Goal: Task Accomplishment & Management: Manage account settings

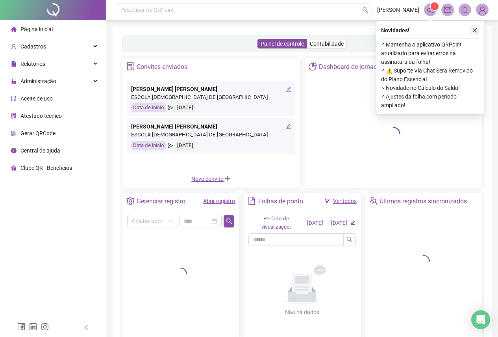
click at [475, 31] on icon "close" at bounding box center [475, 31] width 6 height 6
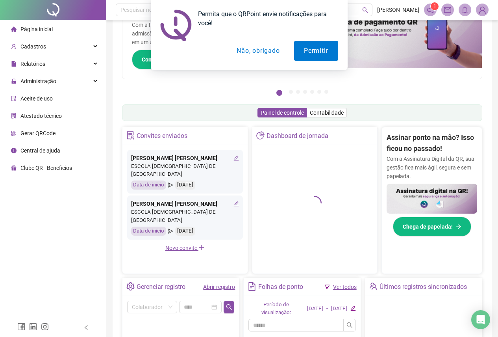
scroll to position [163, 0]
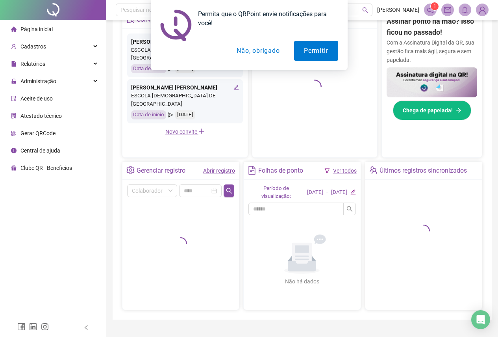
click at [265, 52] on button "Não, obrigado" at bounding box center [258, 51] width 63 height 20
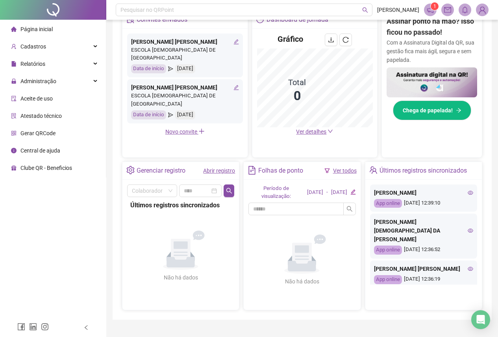
scroll to position [39, 0]
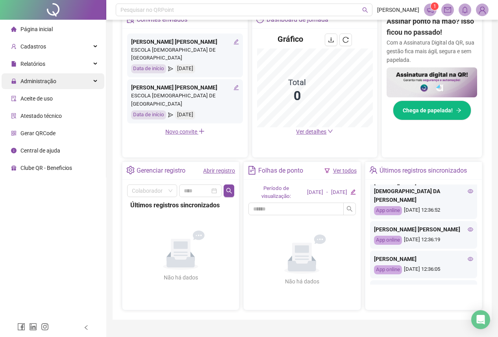
click at [63, 82] on div "Administração" at bounding box center [53, 81] width 103 height 16
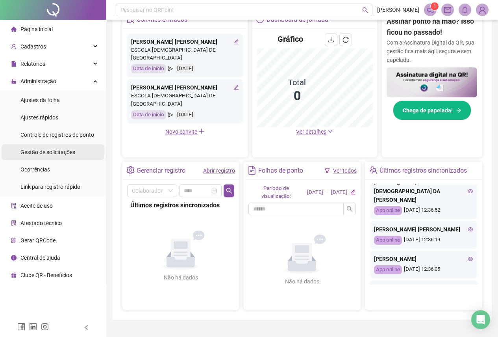
click at [68, 153] on span "Gestão de solicitações" at bounding box center [47, 152] width 55 height 6
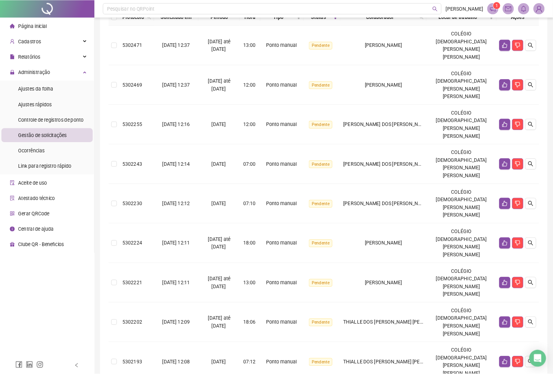
scroll to position [71, 0]
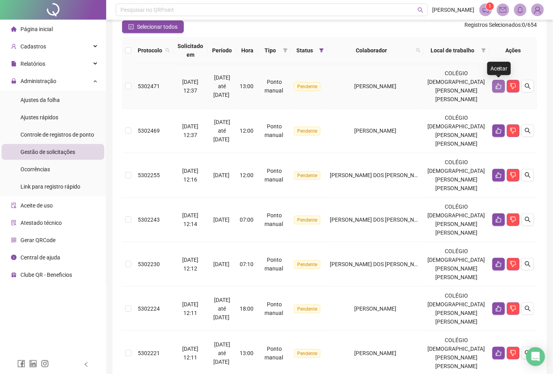
click at [499, 87] on icon "like" at bounding box center [499, 86] width 6 height 6
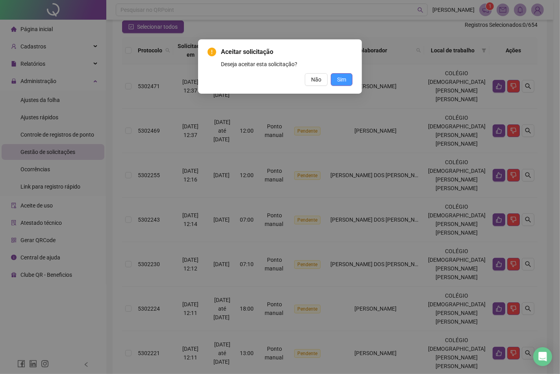
click at [341, 80] on span "Sim" at bounding box center [341, 79] width 9 height 9
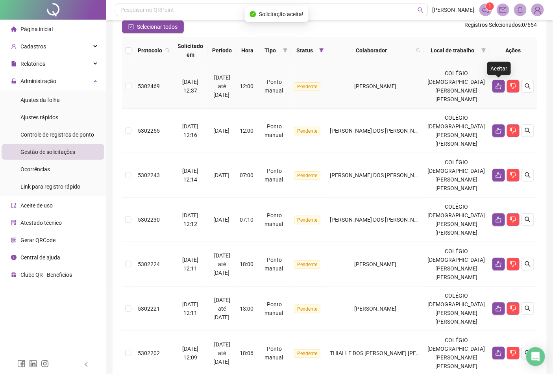
click at [498, 86] on icon "like" at bounding box center [499, 86] width 6 height 6
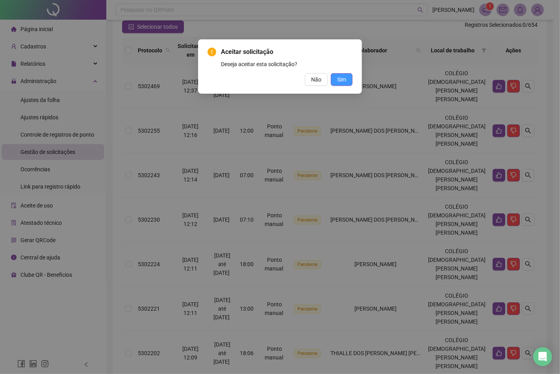
click at [343, 78] on span "Sim" at bounding box center [341, 79] width 9 height 9
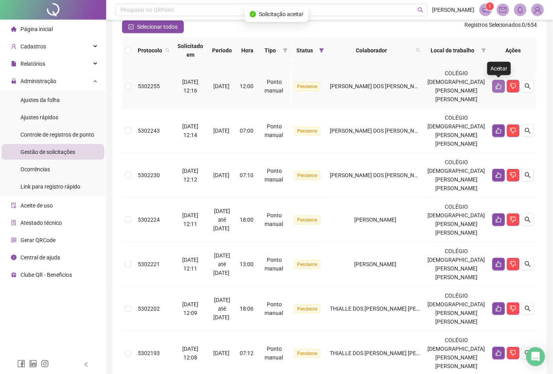
click at [497, 89] on button "button" at bounding box center [498, 86] width 13 height 13
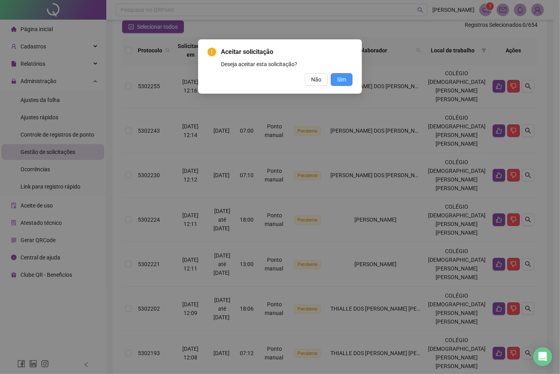
click at [350, 81] on button "Sim" at bounding box center [342, 79] width 22 height 13
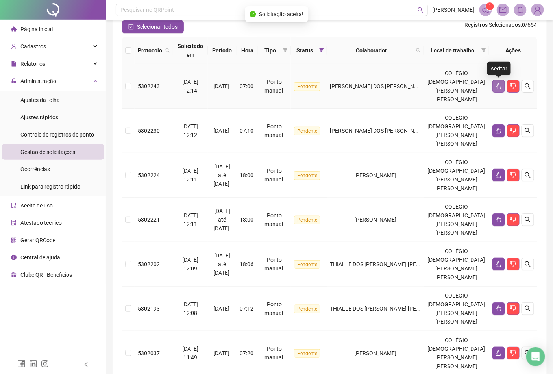
click at [499, 87] on icon "like" at bounding box center [499, 86] width 6 height 6
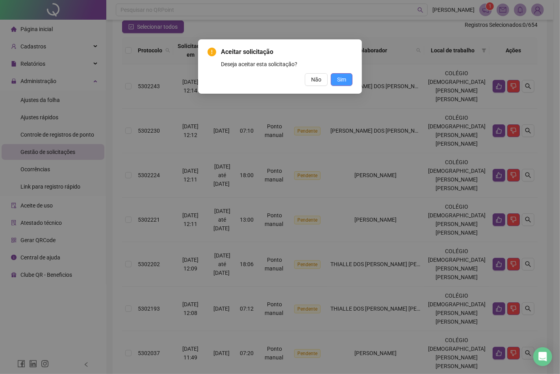
click at [339, 76] on span "Sim" at bounding box center [341, 79] width 9 height 9
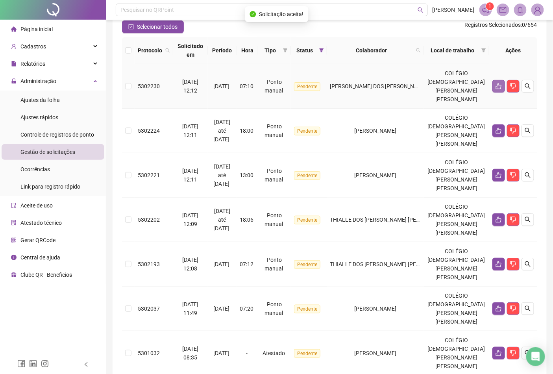
click at [494, 85] on button "button" at bounding box center [498, 86] width 13 height 13
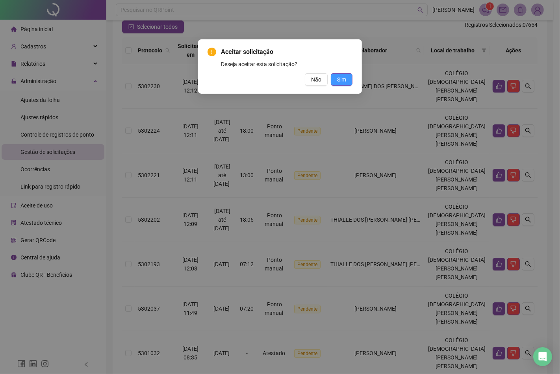
click at [344, 80] on span "Sim" at bounding box center [341, 79] width 9 height 9
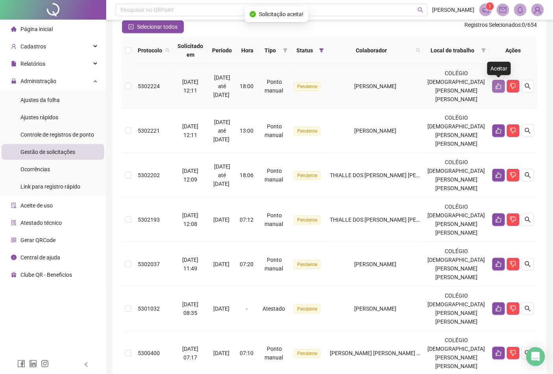
click at [495, 83] on button "button" at bounding box center [498, 86] width 13 height 13
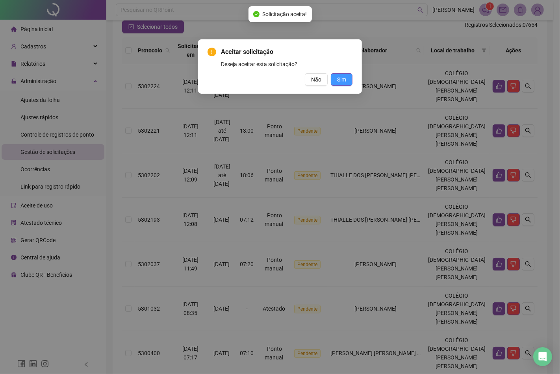
click at [336, 79] on button "Sim" at bounding box center [342, 79] width 22 height 13
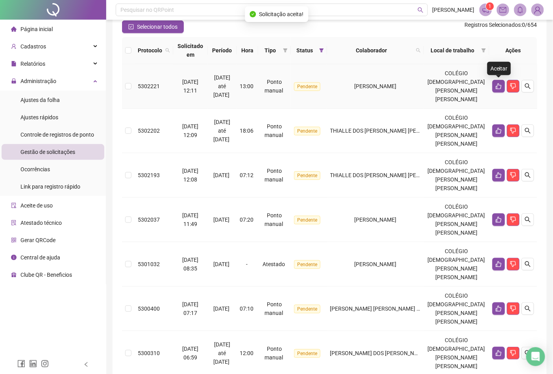
click at [499, 85] on icon "like" at bounding box center [499, 86] width 6 height 6
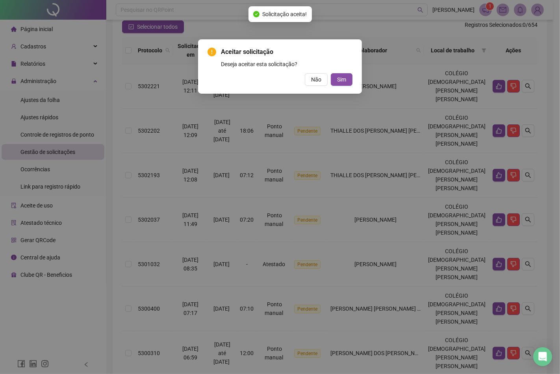
click at [353, 78] on div "Aceitar solicitação Deseja aceitar esta solicitação? Não Sim" at bounding box center [280, 66] width 164 height 54
click at [343, 80] on span "Sim" at bounding box center [341, 79] width 9 height 9
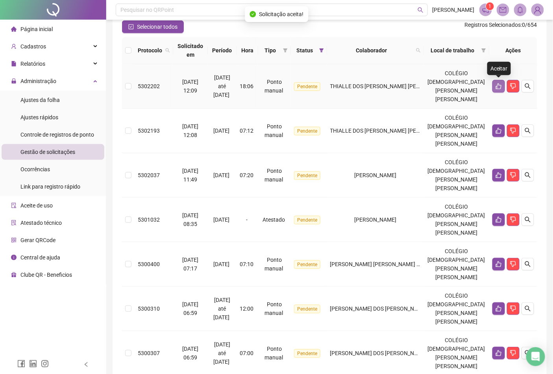
click at [496, 85] on icon "like" at bounding box center [499, 86] width 6 height 6
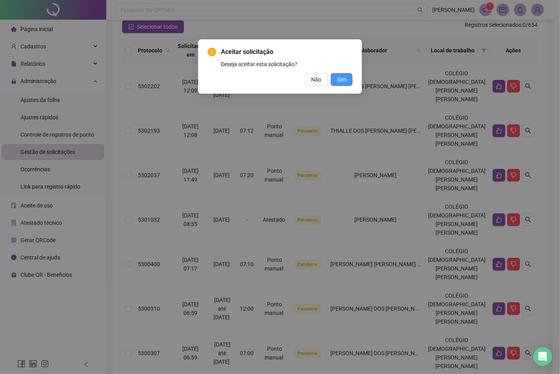
click at [338, 81] on span "Sim" at bounding box center [341, 79] width 9 height 9
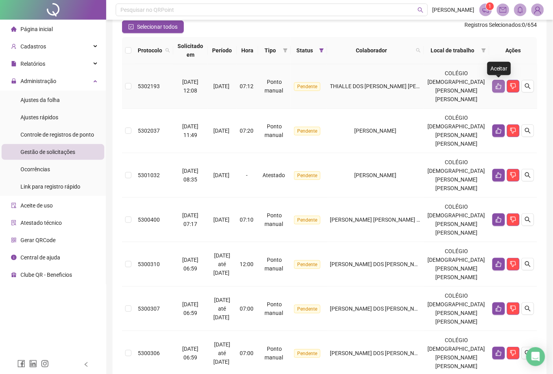
click at [497, 84] on icon "like" at bounding box center [499, 86] width 6 height 6
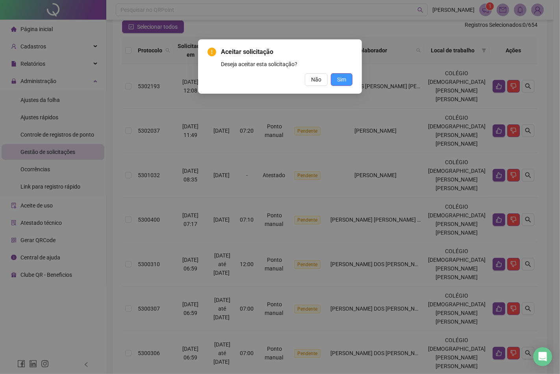
click at [342, 82] on span "Sim" at bounding box center [341, 79] width 9 height 9
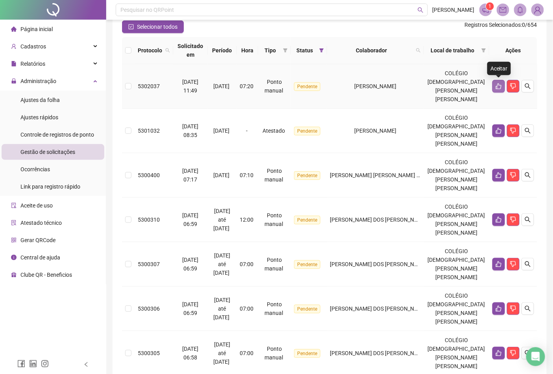
click at [495, 85] on button "button" at bounding box center [498, 86] width 13 height 13
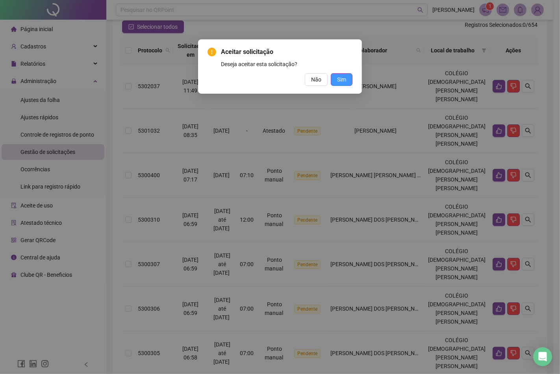
click at [346, 78] on button "Sim" at bounding box center [342, 79] width 22 height 13
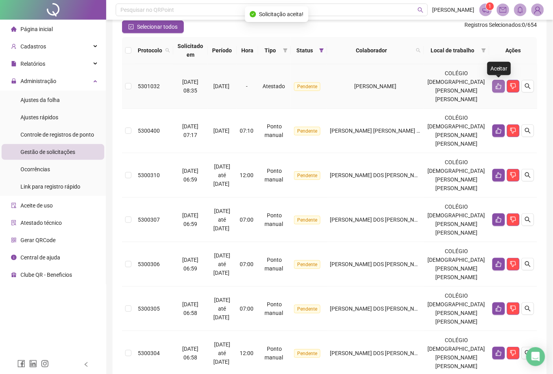
click at [500, 86] on icon "like" at bounding box center [499, 86] width 6 height 6
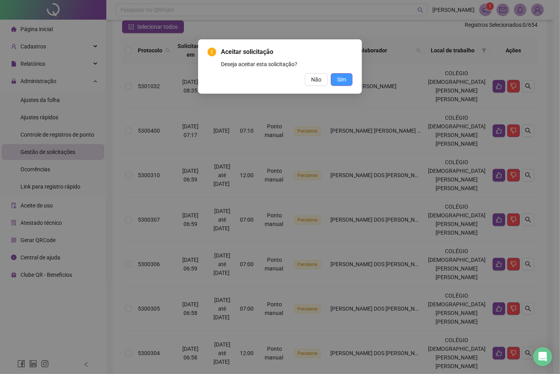
click at [349, 80] on button "Sim" at bounding box center [342, 79] width 22 height 13
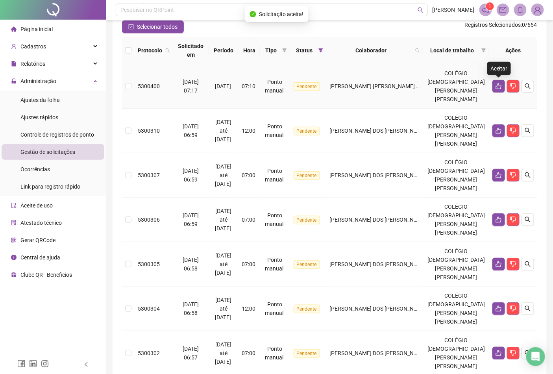
click at [499, 89] on icon "like" at bounding box center [499, 86] width 6 height 6
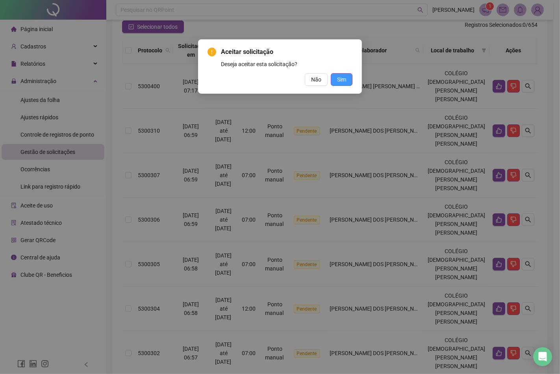
click at [346, 80] on button "Sim" at bounding box center [342, 79] width 22 height 13
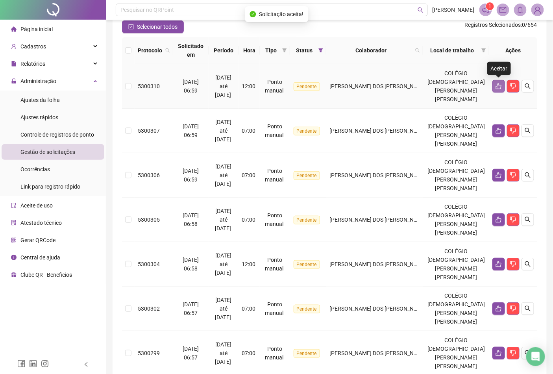
click at [495, 83] on button "button" at bounding box center [498, 86] width 13 height 13
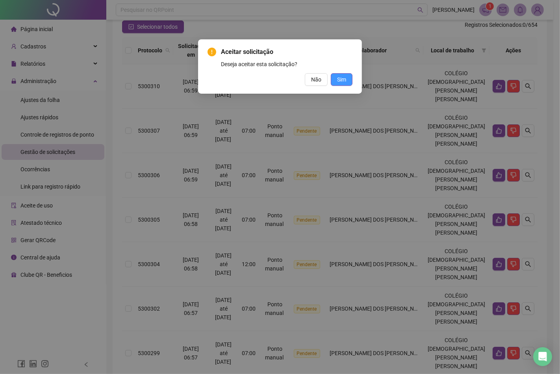
click at [347, 80] on button "Sim" at bounding box center [342, 79] width 22 height 13
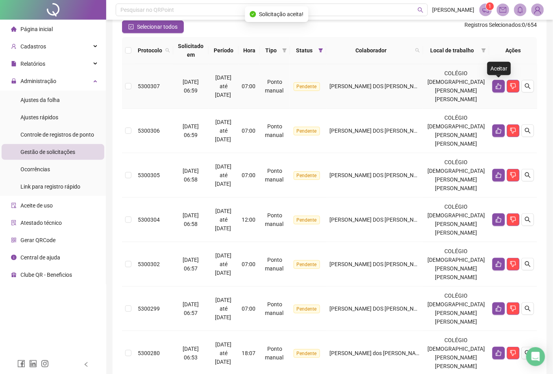
click at [498, 87] on icon "like" at bounding box center [499, 86] width 6 height 6
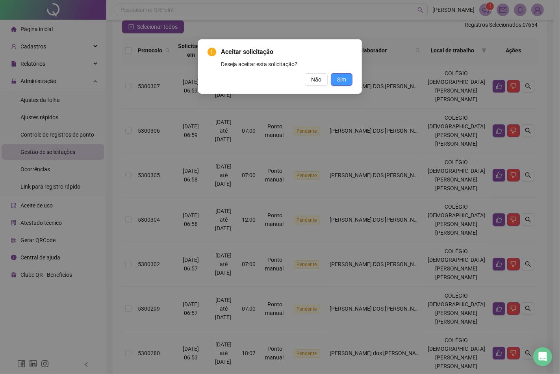
click at [347, 80] on button "Sim" at bounding box center [342, 79] width 22 height 13
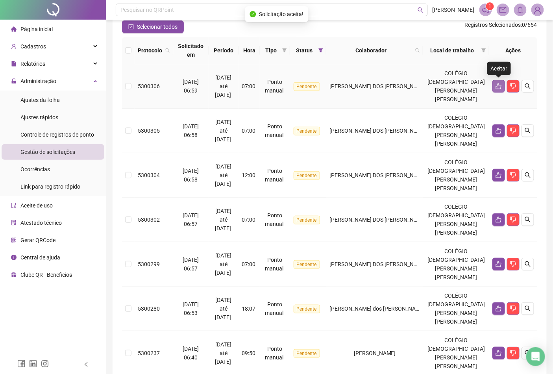
click at [495, 80] on button "button" at bounding box center [498, 86] width 13 height 13
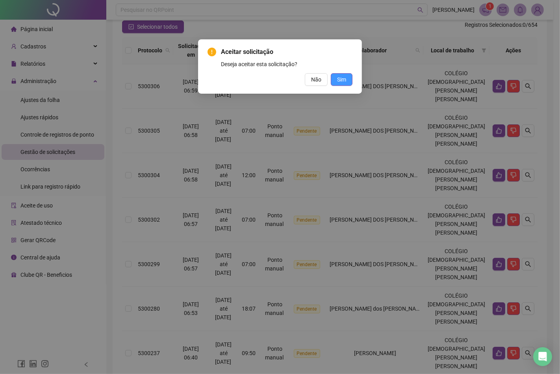
click at [345, 81] on span "Sim" at bounding box center [341, 79] width 9 height 9
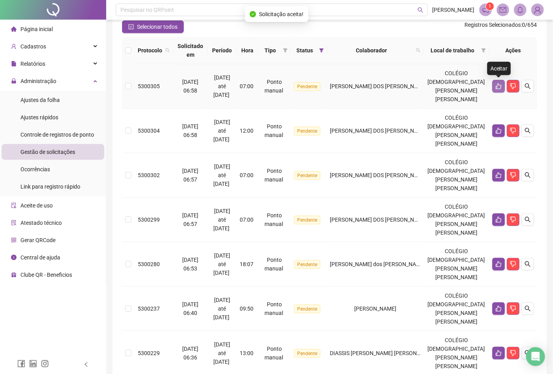
click at [494, 89] on button "button" at bounding box center [498, 86] width 13 height 13
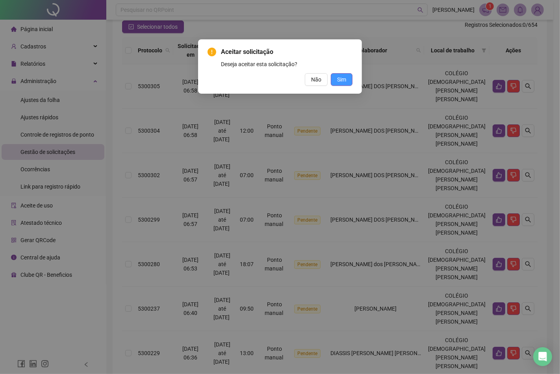
click at [343, 80] on span "Sim" at bounding box center [341, 79] width 9 height 9
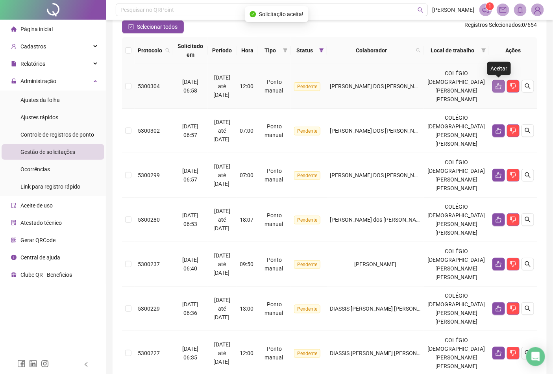
click at [501, 85] on icon "like" at bounding box center [499, 86] width 6 height 6
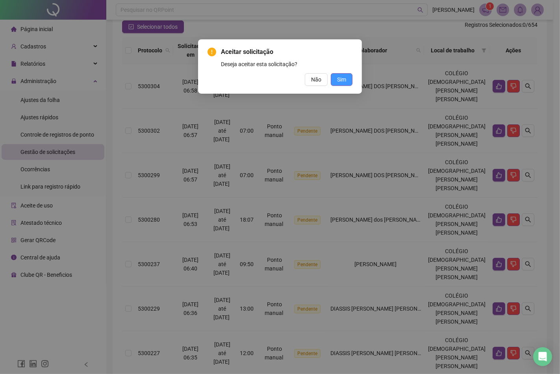
click at [338, 77] on span "Sim" at bounding box center [341, 79] width 9 height 9
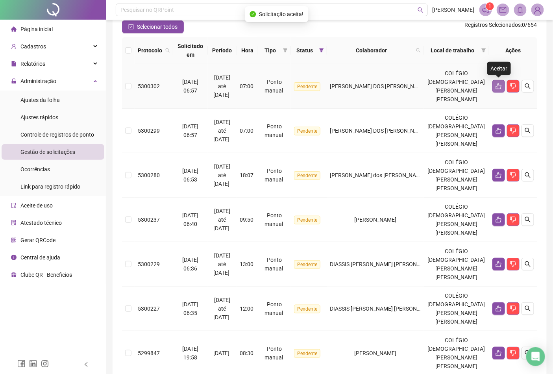
click at [498, 85] on icon "like" at bounding box center [499, 86] width 6 height 6
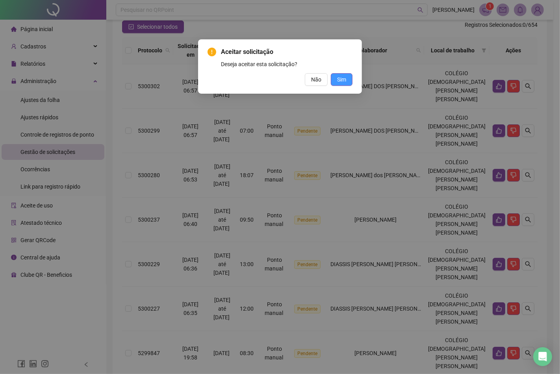
click at [345, 80] on span "Sim" at bounding box center [341, 79] width 9 height 9
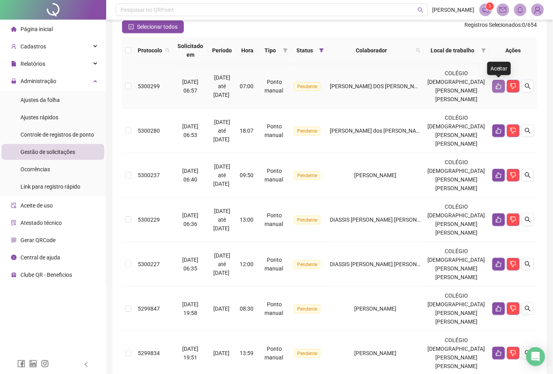
click at [495, 84] on button "button" at bounding box center [498, 86] width 13 height 13
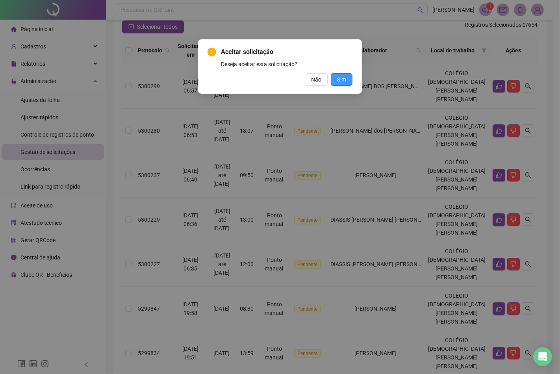
click at [338, 80] on span "Sim" at bounding box center [341, 79] width 9 height 9
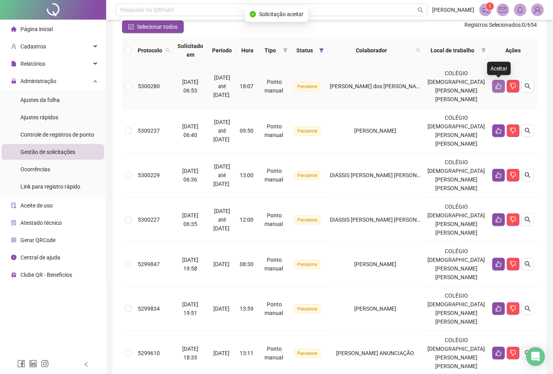
click at [496, 85] on icon "like" at bounding box center [499, 86] width 6 height 6
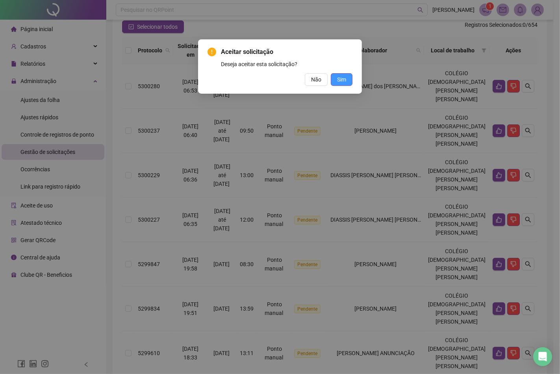
click at [338, 80] on span "Sim" at bounding box center [341, 79] width 9 height 9
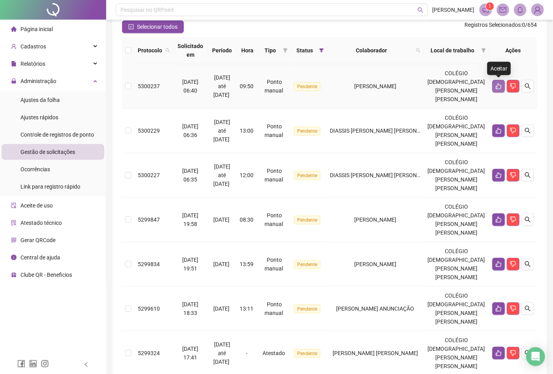
click at [498, 83] on icon "like" at bounding box center [499, 86] width 6 height 6
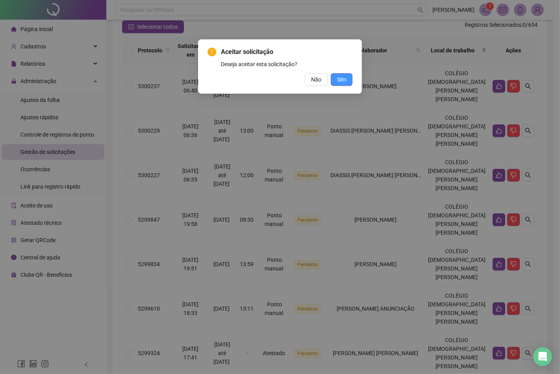
click at [343, 78] on span "Sim" at bounding box center [341, 79] width 9 height 9
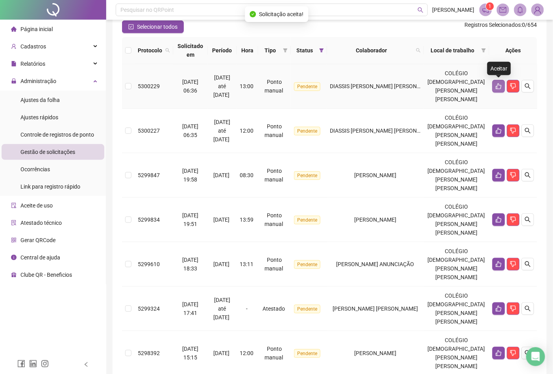
click at [496, 88] on icon "like" at bounding box center [499, 86] width 6 height 6
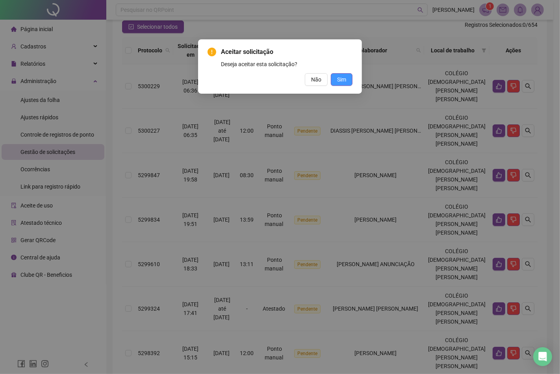
click at [346, 80] on button "Sim" at bounding box center [342, 79] width 22 height 13
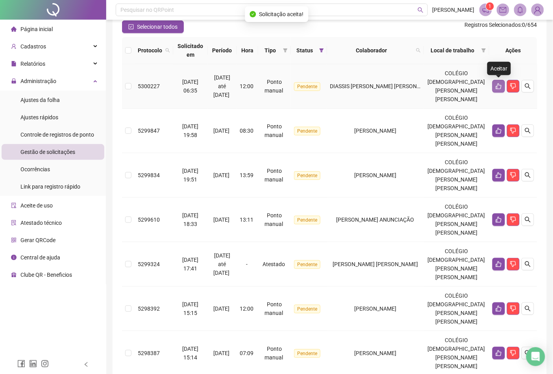
click at [493, 87] on button "button" at bounding box center [498, 86] width 13 height 13
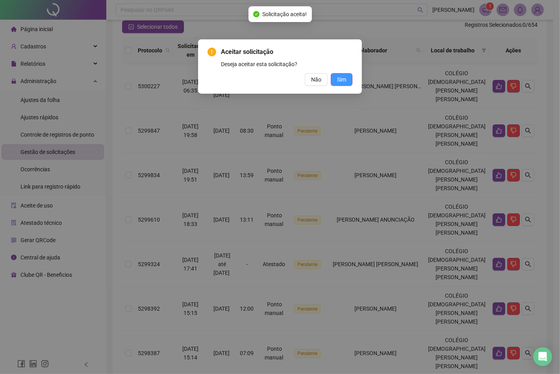
click at [348, 80] on button "Sim" at bounding box center [342, 79] width 22 height 13
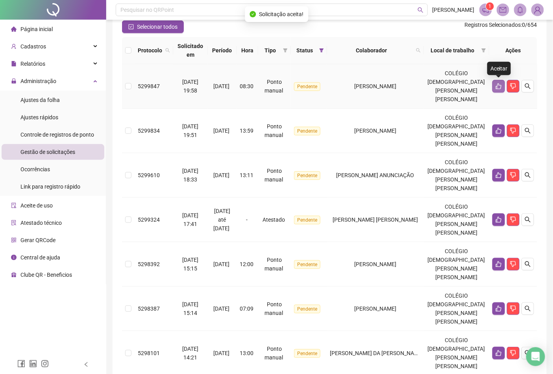
click at [496, 89] on icon "like" at bounding box center [499, 86] width 6 height 6
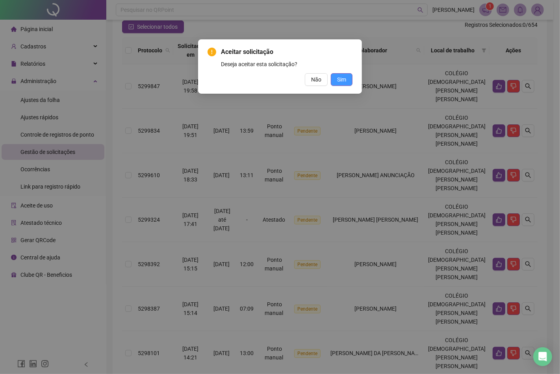
click at [346, 76] on button "Sim" at bounding box center [342, 79] width 22 height 13
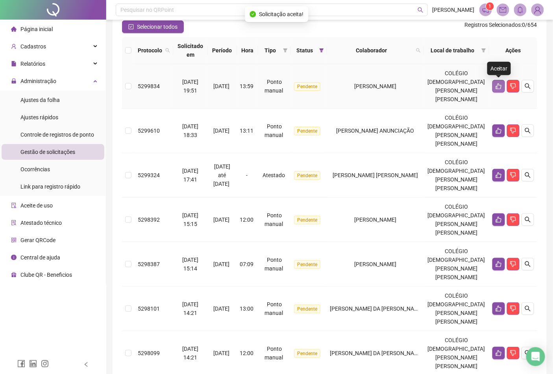
click at [495, 89] on button "button" at bounding box center [498, 86] width 13 height 13
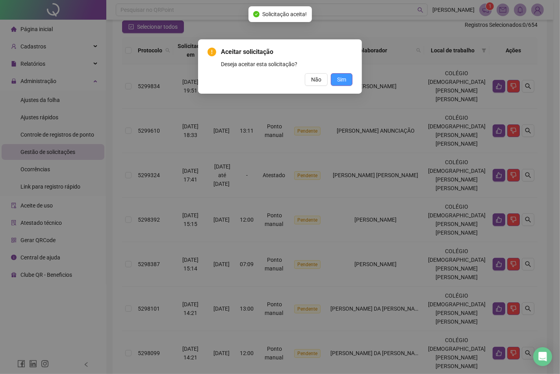
click at [345, 81] on span "Sim" at bounding box center [341, 79] width 9 height 9
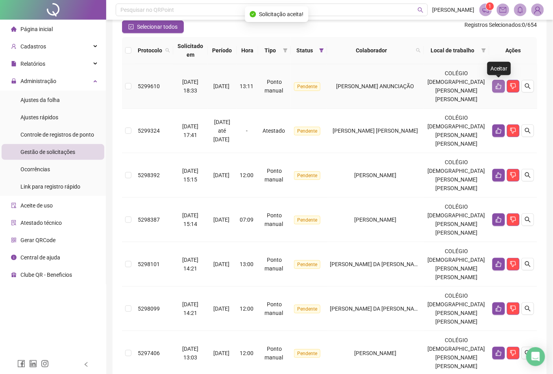
click at [497, 89] on icon "like" at bounding box center [499, 86] width 6 height 6
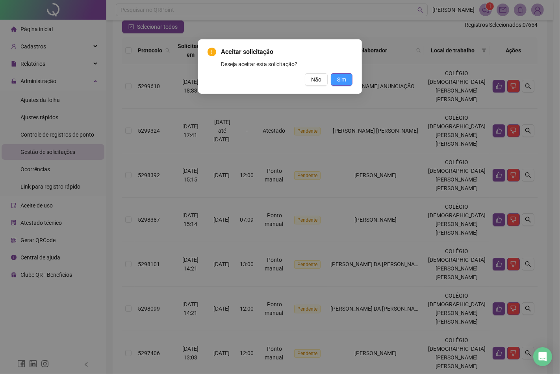
click at [344, 81] on span "Sim" at bounding box center [341, 79] width 9 height 9
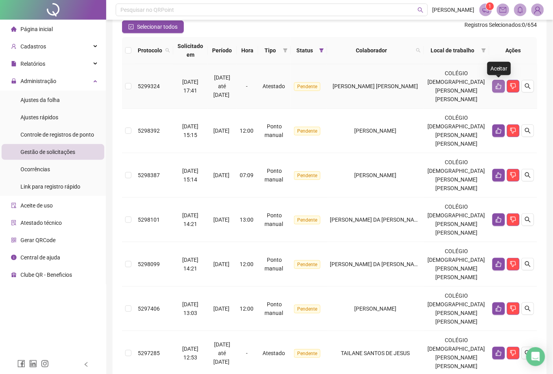
click at [498, 86] on icon "like" at bounding box center [499, 86] width 6 height 6
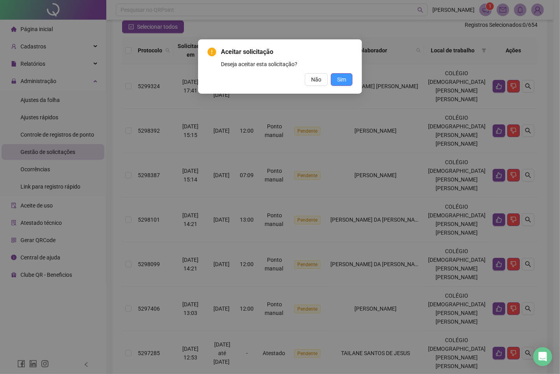
click at [349, 77] on button "Sim" at bounding box center [342, 79] width 22 height 13
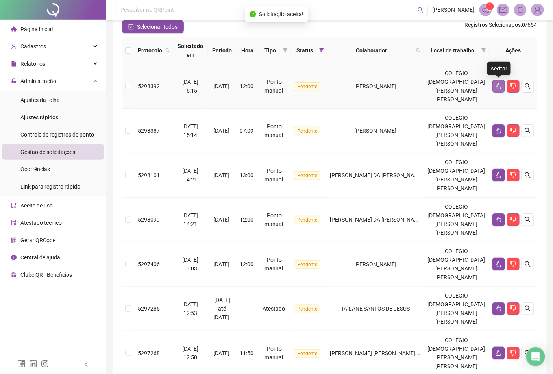
click at [492, 85] on button "button" at bounding box center [498, 86] width 13 height 13
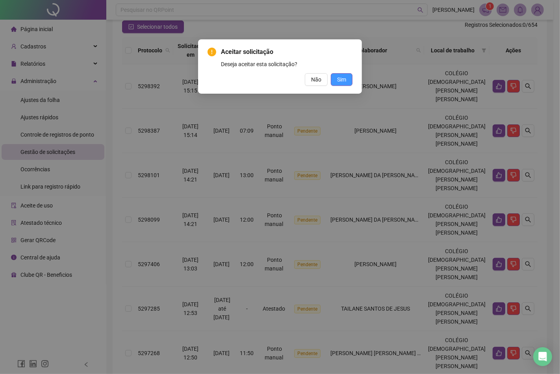
click at [347, 78] on button "Sim" at bounding box center [342, 79] width 22 height 13
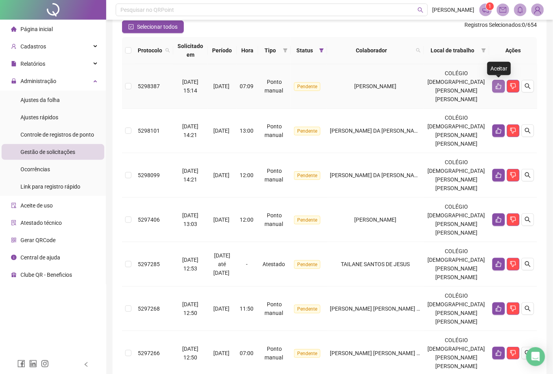
click at [500, 86] on icon "like" at bounding box center [499, 86] width 6 height 6
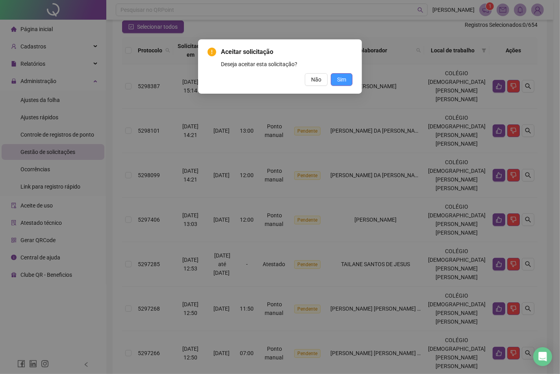
click at [335, 79] on button "Sim" at bounding box center [342, 79] width 22 height 13
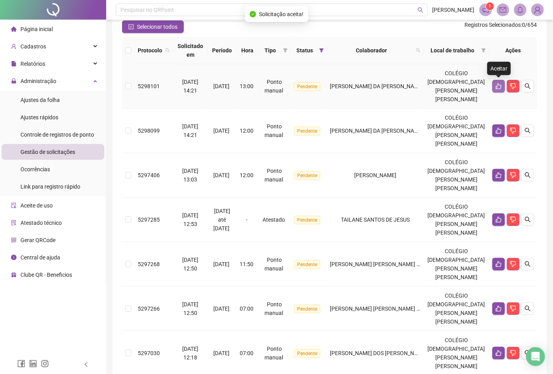
click at [496, 87] on icon "like" at bounding box center [499, 86] width 6 height 6
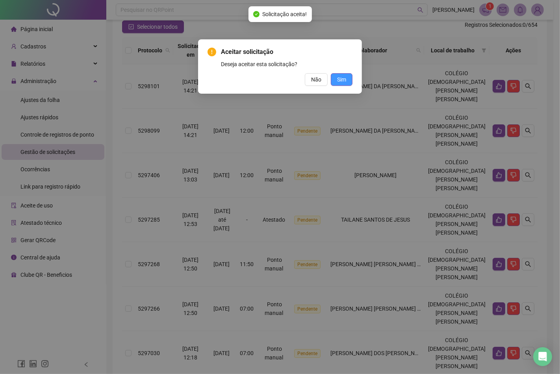
click at [336, 79] on button "Sim" at bounding box center [342, 79] width 22 height 13
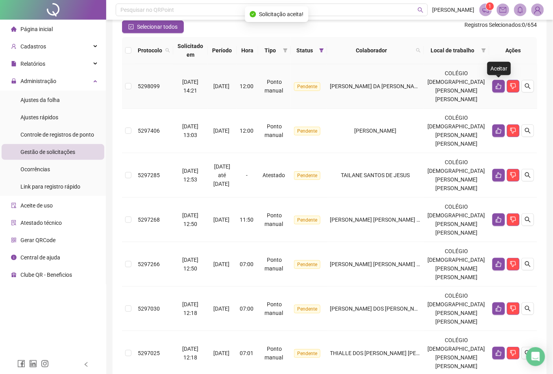
click at [496, 88] on icon "like" at bounding box center [499, 86] width 6 height 6
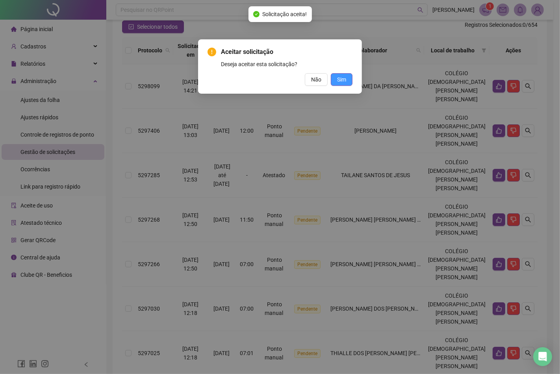
click at [341, 79] on span "Sim" at bounding box center [341, 79] width 9 height 9
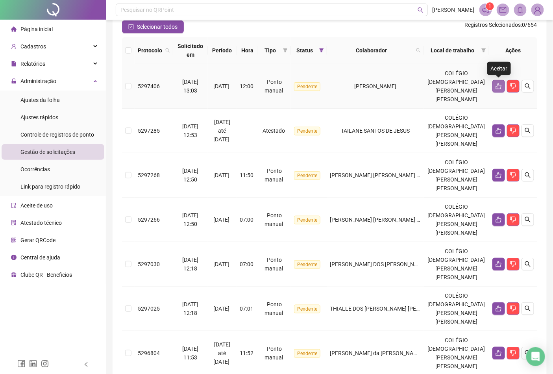
click at [497, 87] on icon "like" at bounding box center [499, 86] width 6 height 6
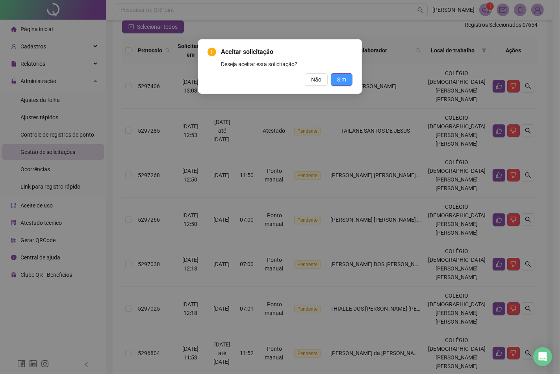
click at [350, 78] on button "Sim" at bounding box center [342, 79] width 22 height 13
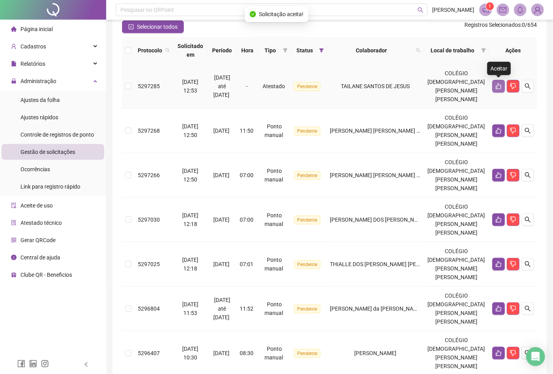
click at [500, 86] on icon "like" at bounding box center [499, 86] width 6 height 6
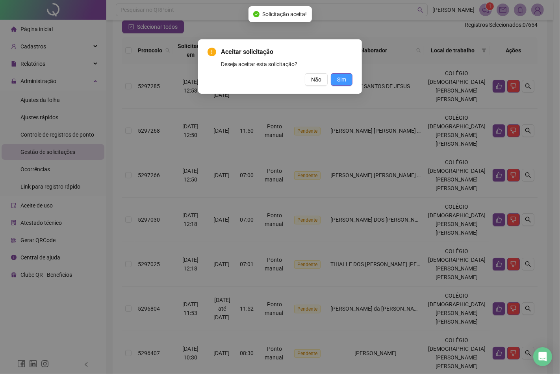
click at [342, 79] on span "Sim" at bounding box center [341, 79] width 9 height 9
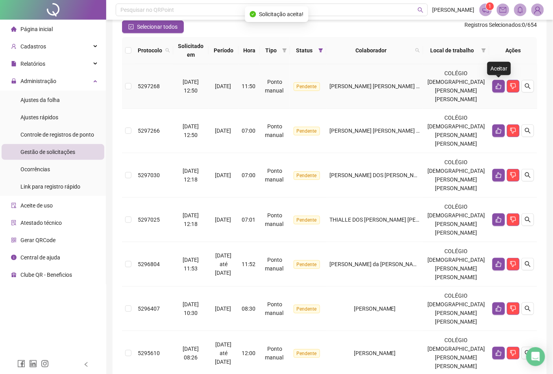
click at [499, 88] on icon "like" at bounding box center [499, 86] width 6 height 6
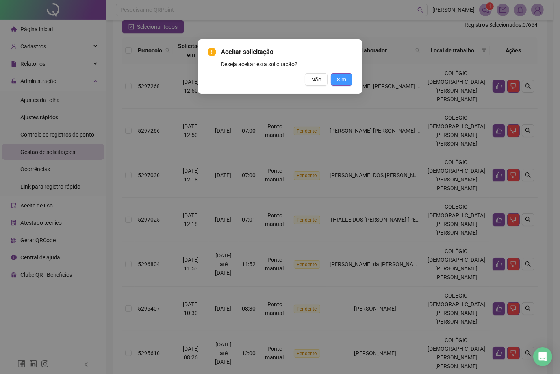
click at [349, 79] on button "Sim" at bounding box center [342, 79] width 22 height 13
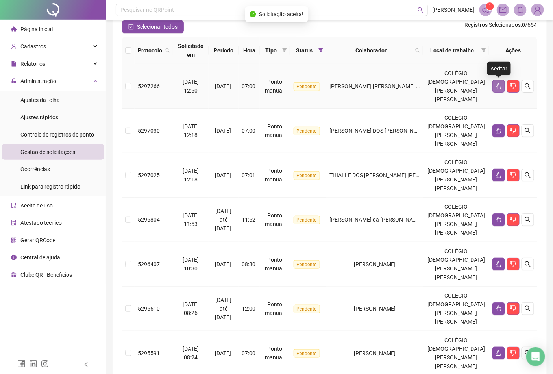
click at [497, 88] on icon "like" at bounding box center [499, 86] width 6 height 6
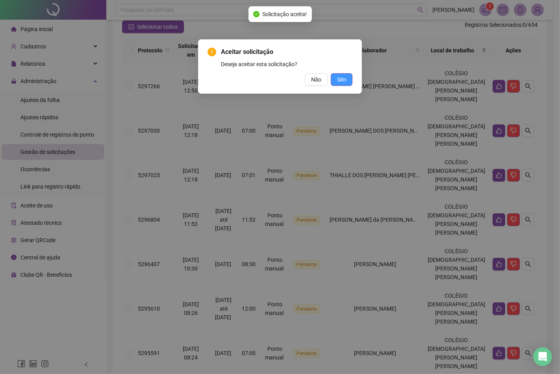
click at [343, 77] on span "Sim" at bounding box center [341, 79] width 9 height 9
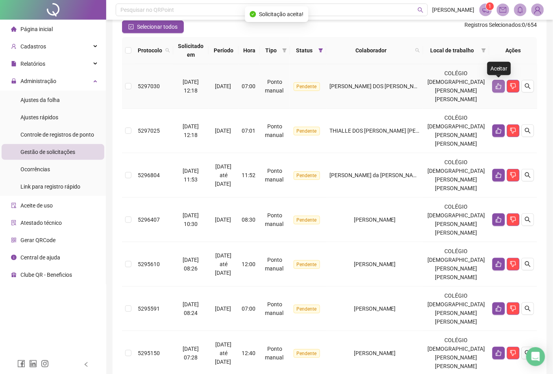
click at [494, 87] on button "button" at bounding box center [498, 86] width 13 height 13
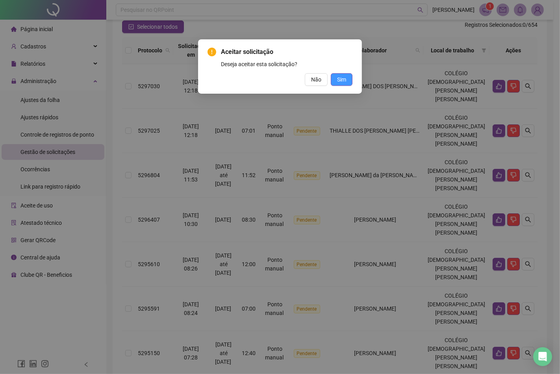
click at [347, 79] on button "Sim" at bounding box center [342, 79] width 22 height 13
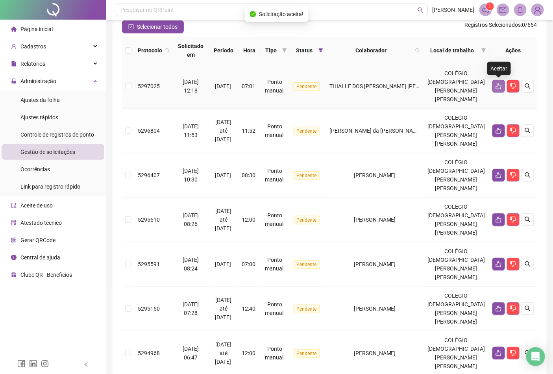
click at [498, 88] on icon "like" at bounding box center [499, 86] width 6 height 6
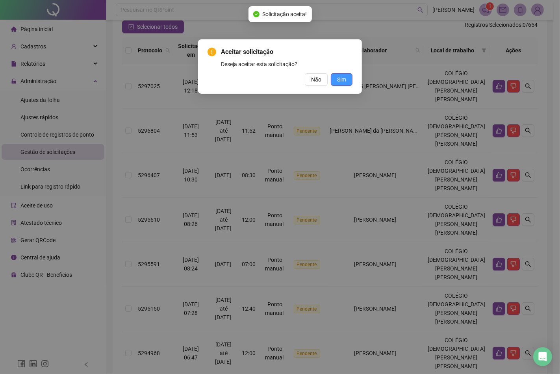
click at [344, 81] on span "Sim" at bounding box center [341, 79] width 9 height 9
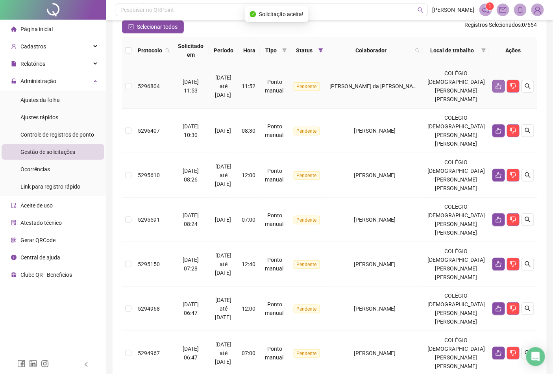
click at [496, 87] on icon "like" at bounding box center [499, 86] width 6 height 6
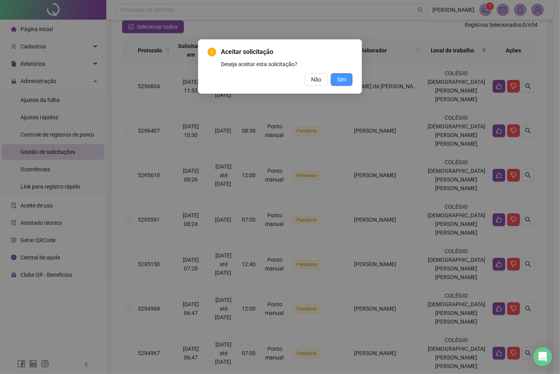
click at [349, 79] on button "Sim" at bounding box center [342, 79] width 22 height 13
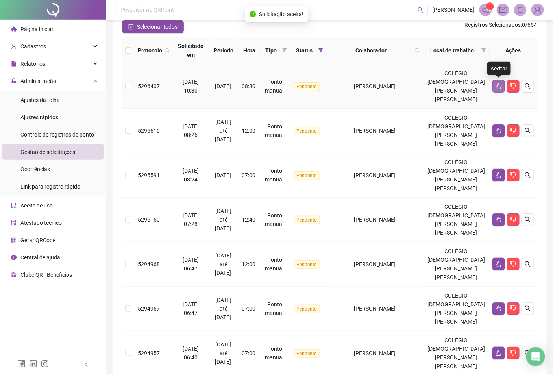
click at [500, 85] on icon "like" at bounding box center [499, 86] width 6 height 6
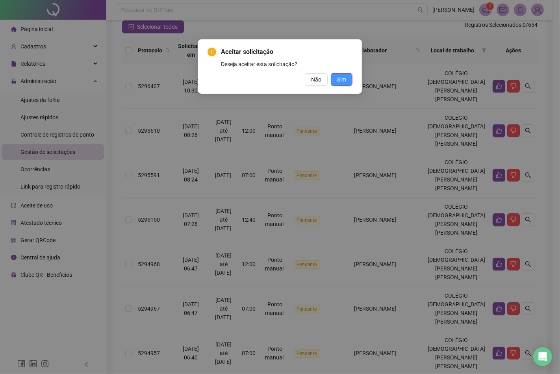
click at [349, 77] on button "Sim" at bounding box center [342, 79] width 22 height 13
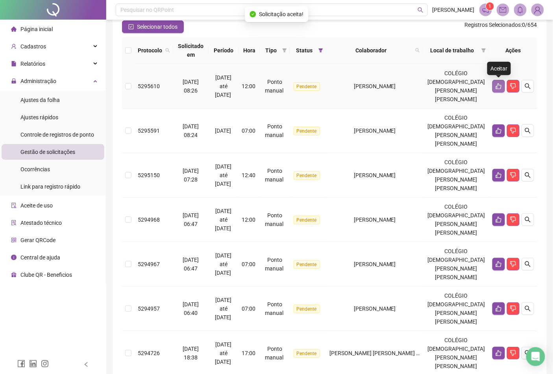
click at [501, 83] on icon "like" at bounding box center [499, 86] width 6 height 6
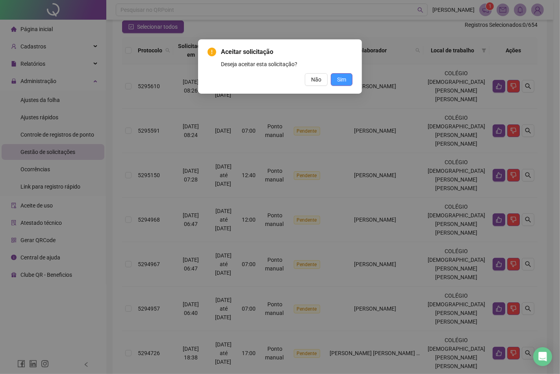
click at [344, 76] on span "Sim" at bounding box center [341, 79] width 9 height 9
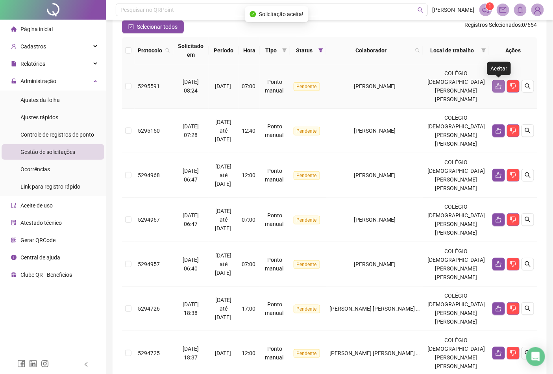
click at [496, 87] on icon "like" at bounding box center [499, 86] width 6 height 6
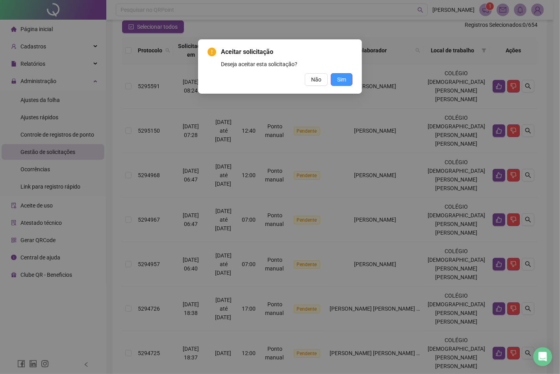
click at [344, 81] on span "Sim" at bounding box center [341, 79] width 9 height 9
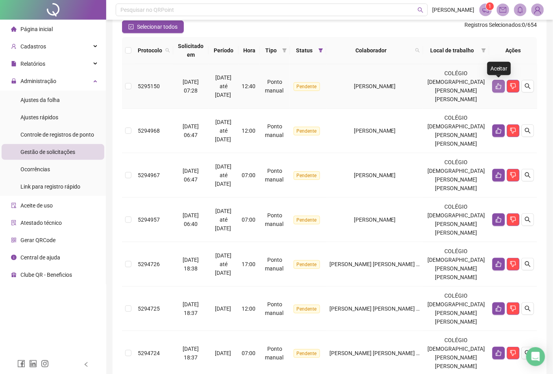
click at [496, 84] on icon "like" at bounding box center [499, 86] width 6 height 6
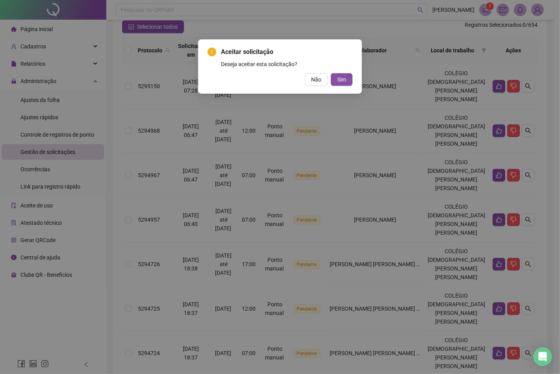
click at [331, 53] on span "Aceitar solicitação" at bounding box center [286, 51] width 131 height 9
click at [310, 76] on button "Não" at bounding box center [316, 79] width 23 height 13
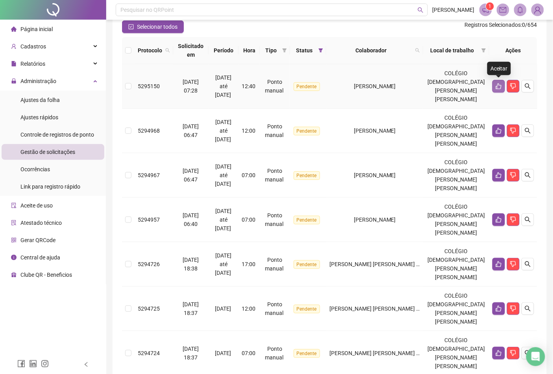
click at [497, 85] on icon "like" at bounding box center [499, 86] width 6 height 6
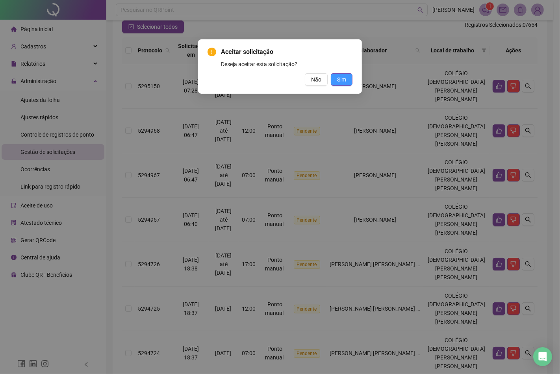
click at [347, 80] on button "Sim" at bounding box center [342, 79] width 22 height 13
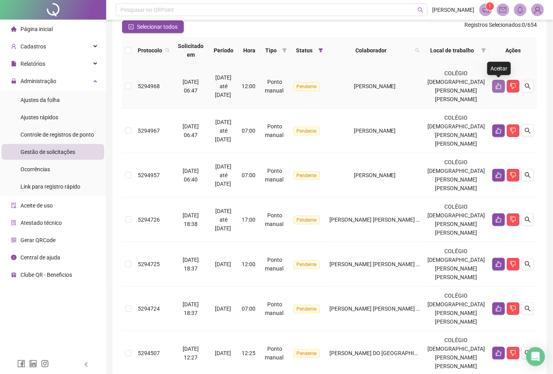
click at [494, 87] on button "button" at bounding box center [498, 86] width 13 height 13
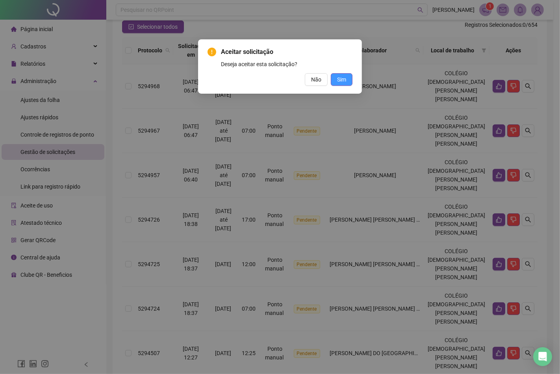
click at [338, 78] on span "Sim" at bounding box center [341, 79] width 9 height 9
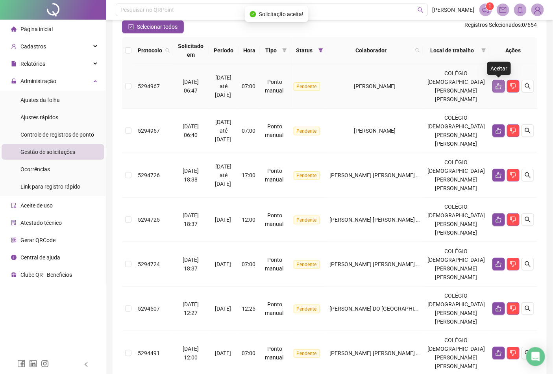
click at [498, 86] on icon "like" at bounding box center [499, 86] width 6 height 6
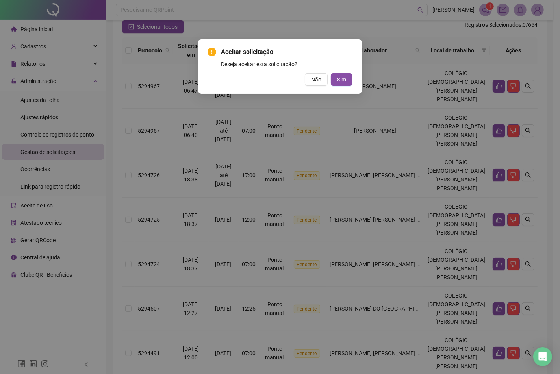
click at [345, 72] on div "Aceitar solicitação Deseja aceitar esta solicitação? Não Sim" at bounding box center [279, 66] width 145 height 39
click at [345, 76] on span "Sim" at bounding box center [341, 79] width 9 height 9
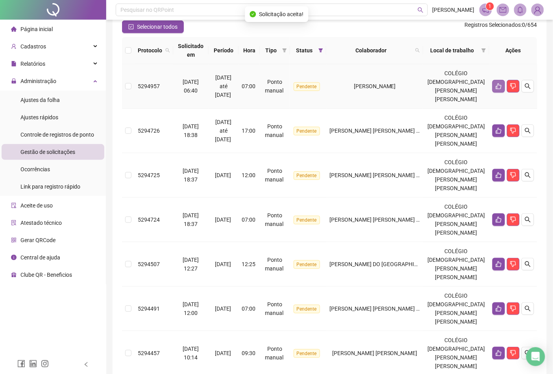
click at [496, 87] on icon "like" at bounding box center [499, 86] width 6 height 6
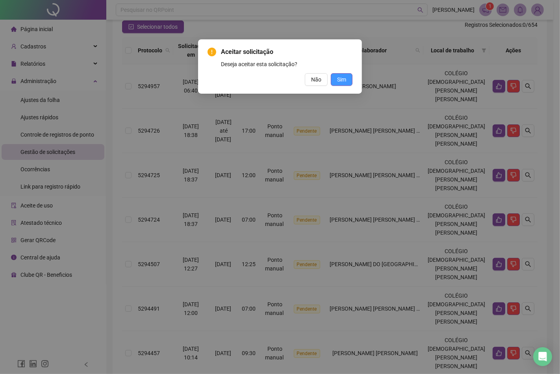
click at [339, 82] on span "Sim" at bounding box center [341, 79] width 9 height 9
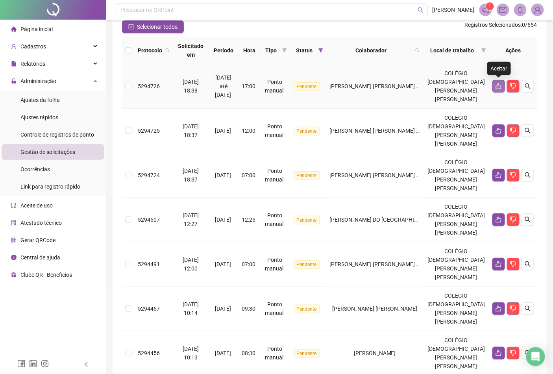
click at [501, 89] on icon "like" at bounding box center [499, 86] width 6 height 6
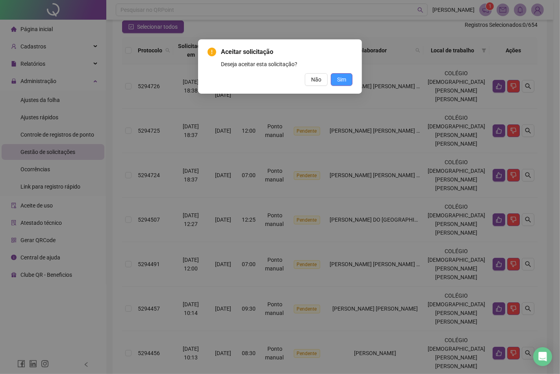
click at [344, 80] on span "Sim" at bounding box center [341, 79] width 9 height 9
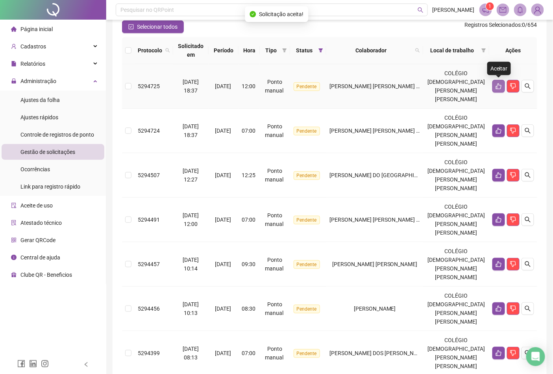
click at [496, 85] on icon "like" at bounding box center [499, 86] width 6 height 6
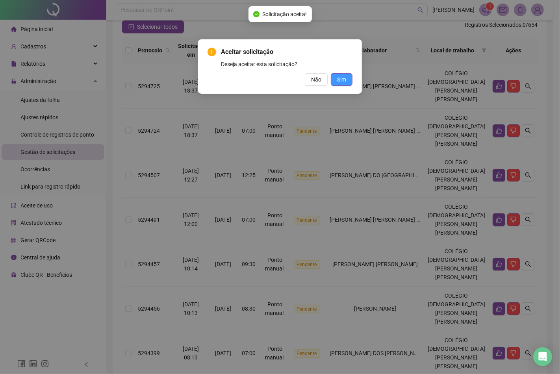
click at [338, 76] on span "Sim" at bounding box center [341, 79] width 9 height 9
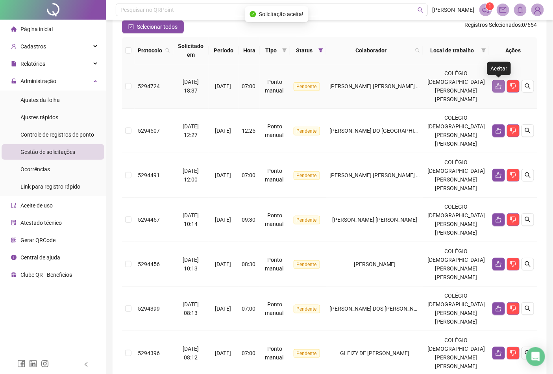
click at [499, 86] on icon "like" at bounding box center [499, 86] width 6 height 6
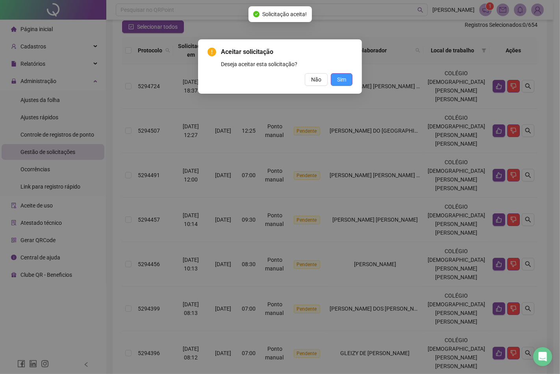
click at [347, 77] on button "Sim" at bounding box center [342, 79] width 22 height 13
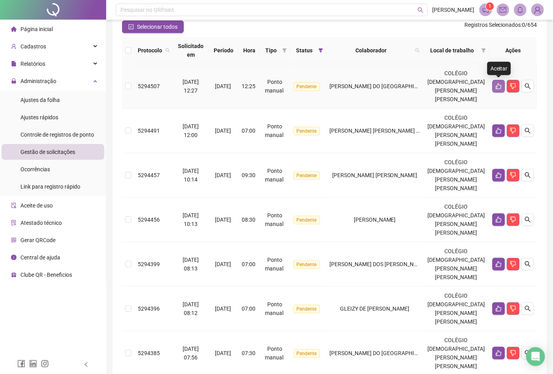
click at [498, 83] on icon "like" at bounding box center [499, 86] width 6 height 6
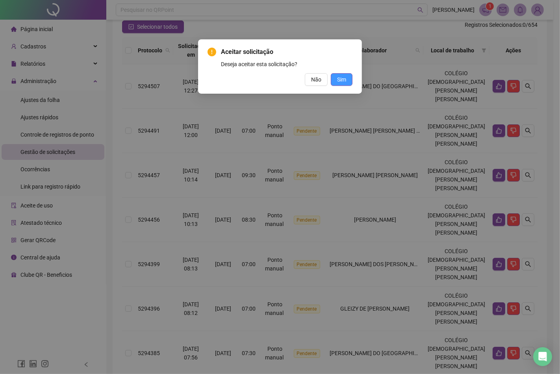
click at [350, 77] on button "Sim" at bounding box center [342, 79] width 22 height 13
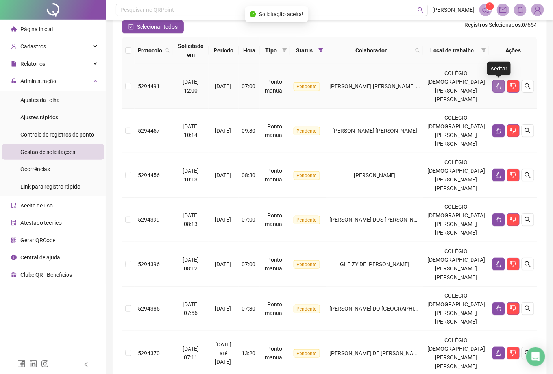
click at [496, 82] on button "button" at bounding box center [498, 86] width 13 height 13
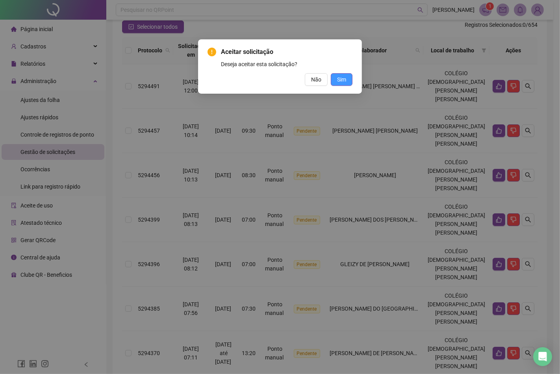
click at [345, 75] on span "Sim" at bounding box center [341, 79] width 9 height 9
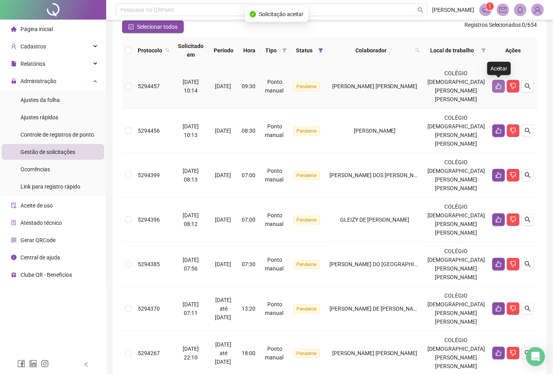
click at [498, 89] on icon "like" at bounding box center [499, 86] width 6 height 6
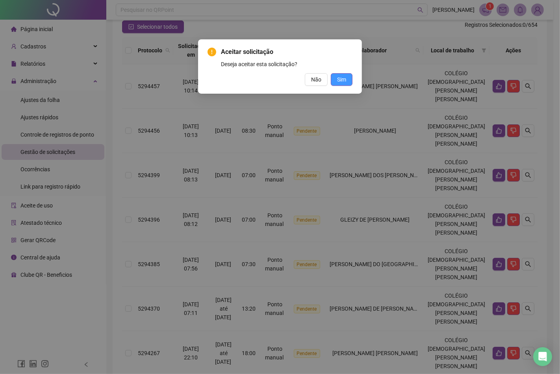
click at [345, 79] on span "Sim" at bounding box center [341, 79] width 9 height 9
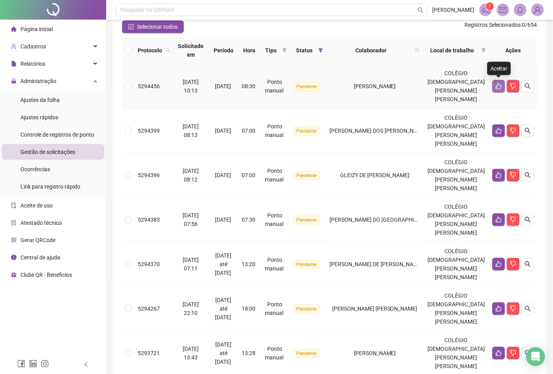
click at [501, 83] on icon "like" at bounding box center [499, 86] width 6 height 6
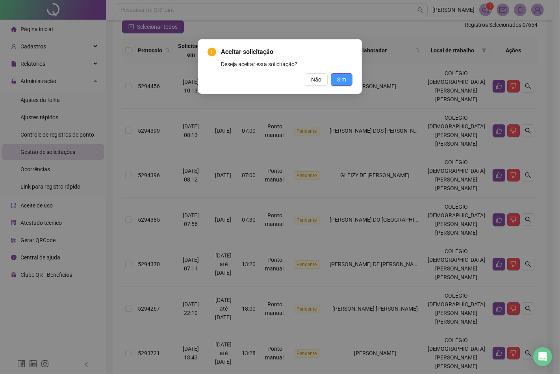
click at [347, 77] on button "Sim" at bounding box center [342, 79] width 22 height 13
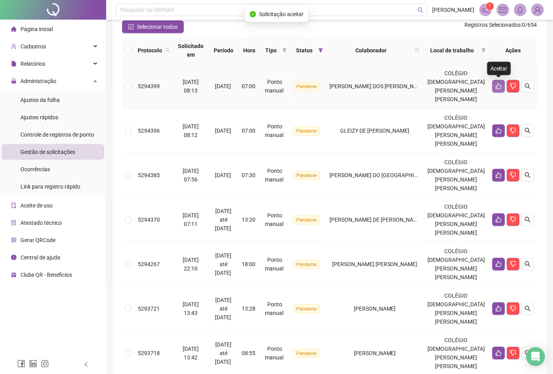
click at [495, 84] on button "button" at bounding box center [498, 86] width 13 height 13
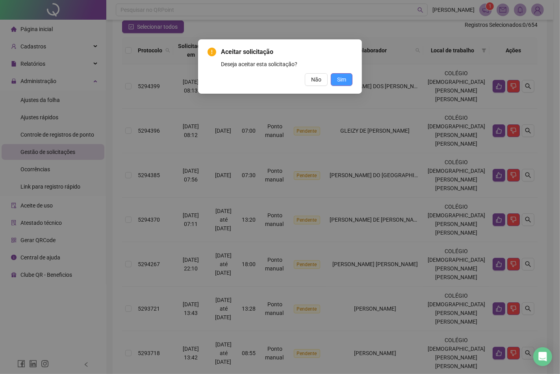
click at [340, 81] on span "Sim" at bounding box center [341, 79] width 9 height 9
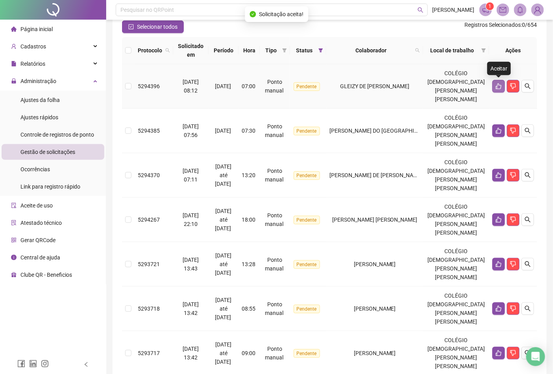
click at [496, 83] on icon "like" at bounding box center [499, 86] width 6 height 6
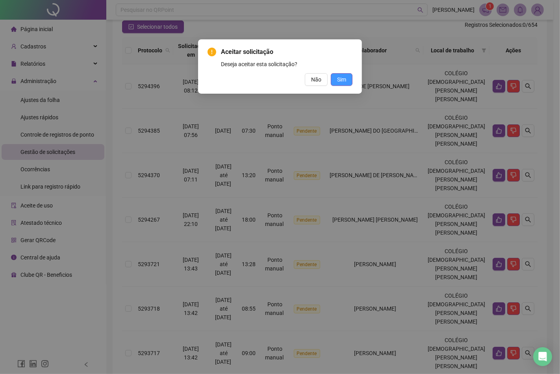
click at [347, 81] on button "Sim" at bounding box center [342, 79] width 22 height 13
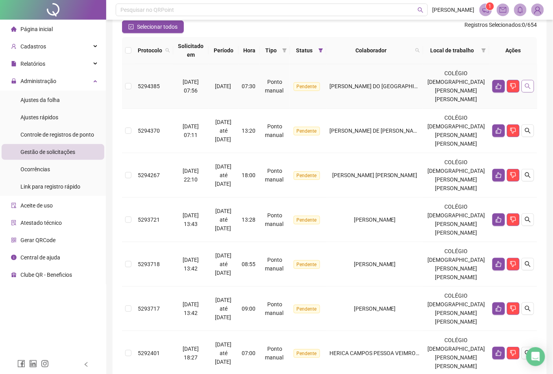
click at [503, 87] on button "button" at bounding box center [528, 86] width 13 height 13
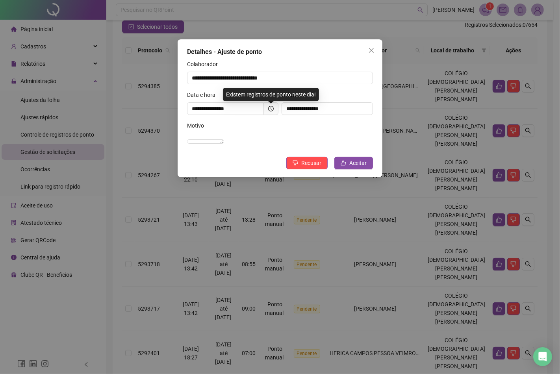
click at [278, 123] on div "Motivo" at bounding box center [280, 127] width 186 height 12
click at [357, 167] on span "Aceitar" at bounding box center [357, 163] width 17 height 9
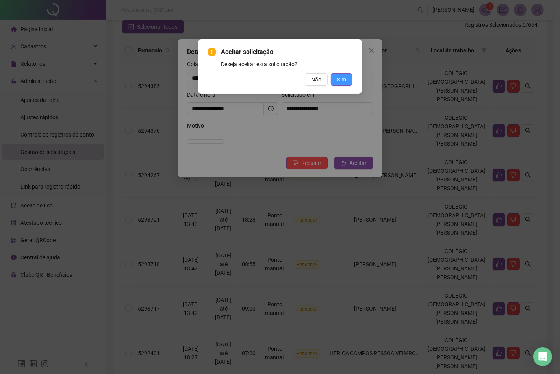
click at [344, 77] on span "Sim" at bounding box center [341, 79] width 9 height 9
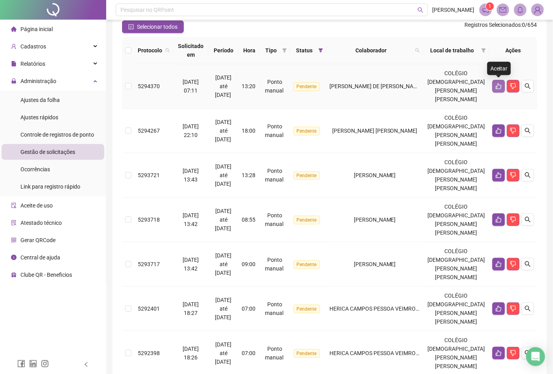
click at [501, 87] on icon "like" at bounding box center [499, 86] width 6 height 6
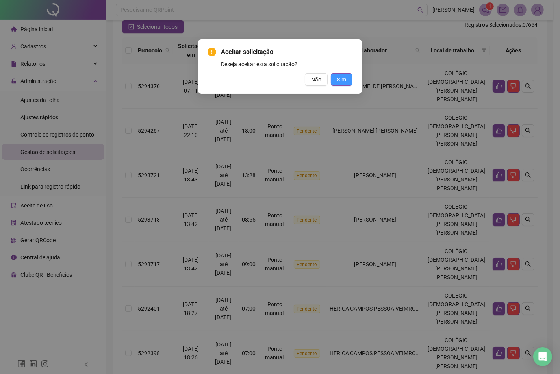
click at [336, 76] on button "Sim" at bounding box center [342, 79] width 22 height 13
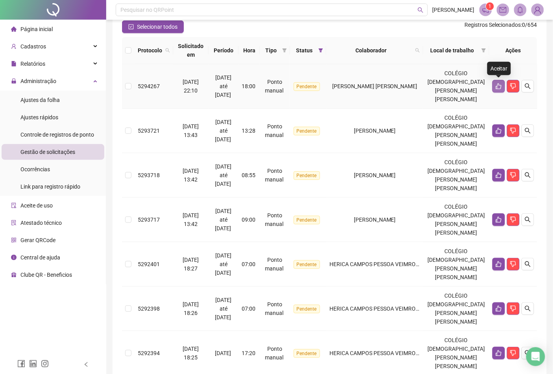
click at [494, 86] on button "button" at bounding box center [498, 86] width 13 height 13
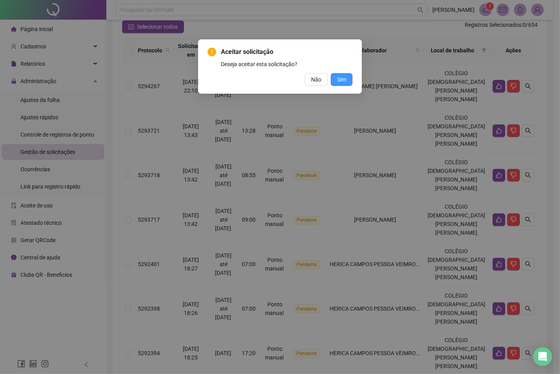
click at [346, 81] on span "Sim" at bounding box center [341, 79] width 9 height 9
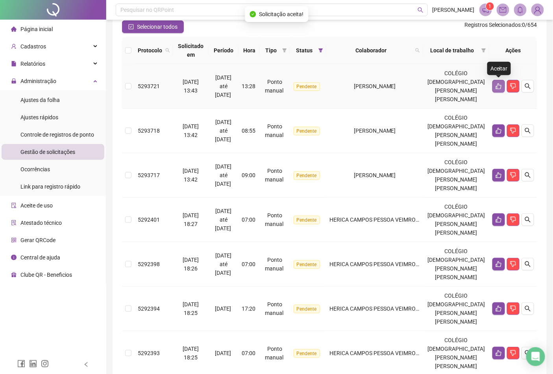
click at [498, 85] on icon "like" at bounding box center [499, 86] width 6 height 6
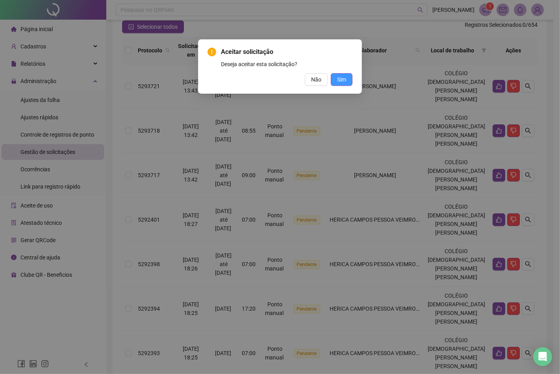
click at [346, 76] on button "Sim" at bounding box center [342, 79] width 22 height 13
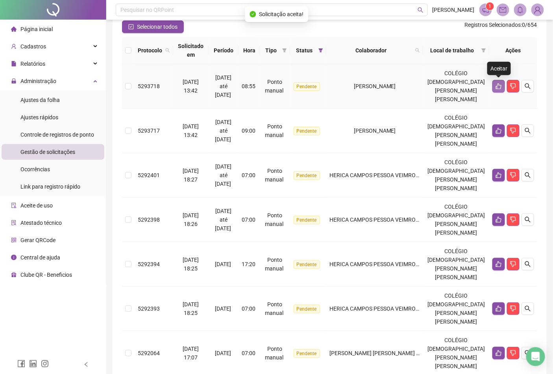
click at [497, 88] on icon "like" at bounding box center [499, 86] width 6 height 6
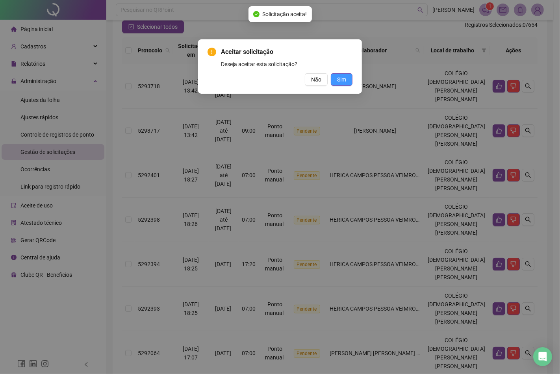
click at [347, 80] on button "Sim" at bounding box center [342, 79] width 22 height 13
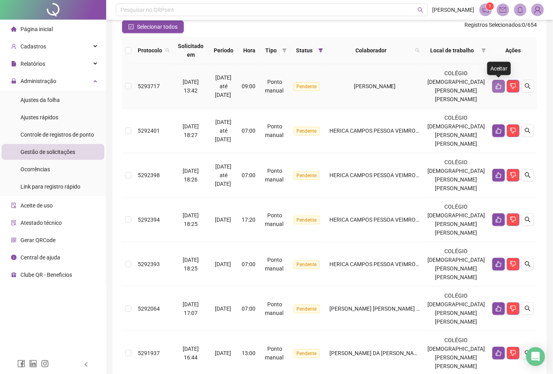
click at [498, 83] on icon "like" at bounding box center [499, 86] width 6 height 6
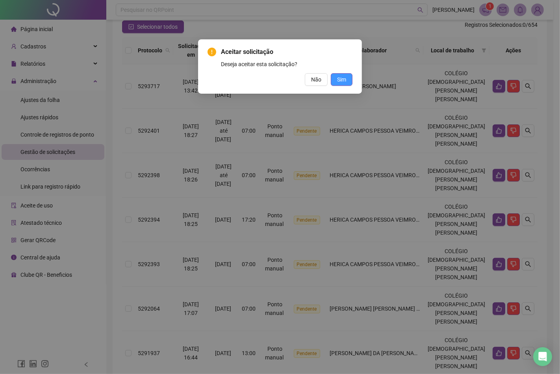
click at [344, 79] on span "Sim" at bounding box center [341, 79] width 9 height 9
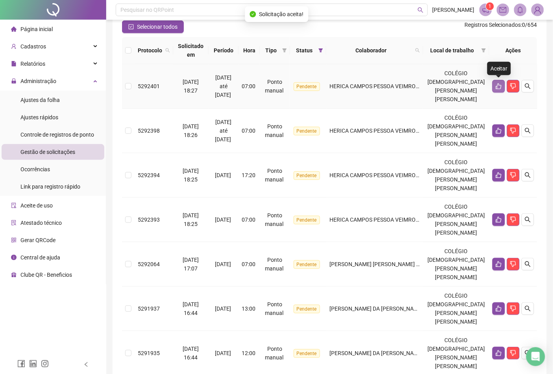
click at [497, 87] on icon "like" at bounding box center [499, 86] width 6 height 6
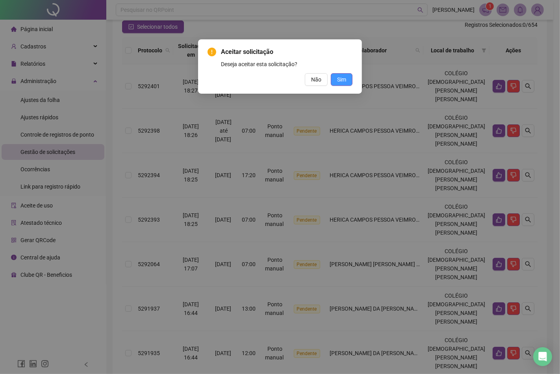
click at [346, 80] on span "Sim" at bounding box center [341, 79] width 9 height 9
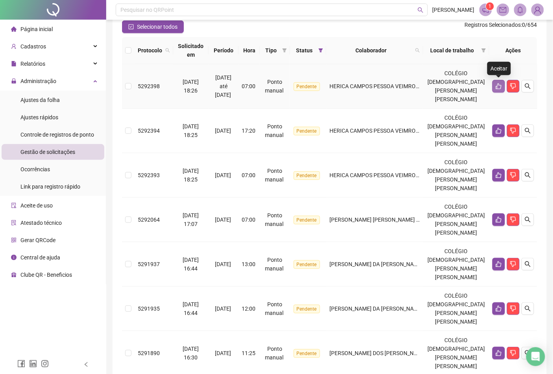
click at [499, 85] on icon "like" at bounding box center [499, 86] width 6 height 6
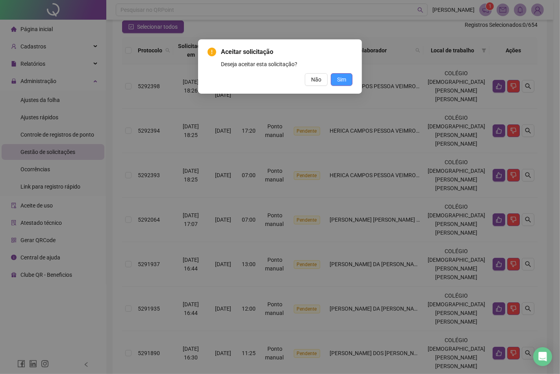
click at [348, 79] on button "Sim" at bounding box center [342, 79] width 22 height 13
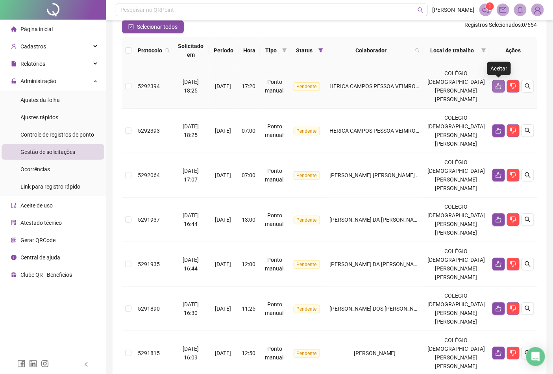
click at [495, 85] on button "button" at bounding box center [498, 86] width 13 height 13
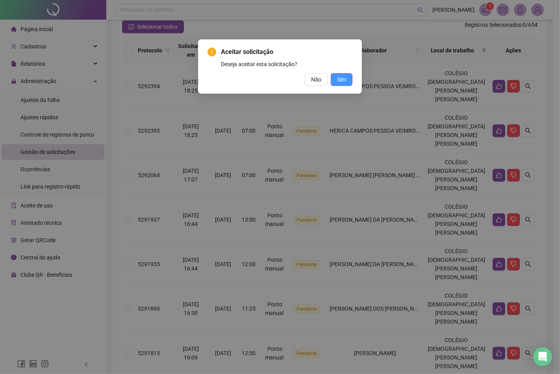
click at [350, 79] on button "Sim" at bounding box center [342, 79] width 22 height 13
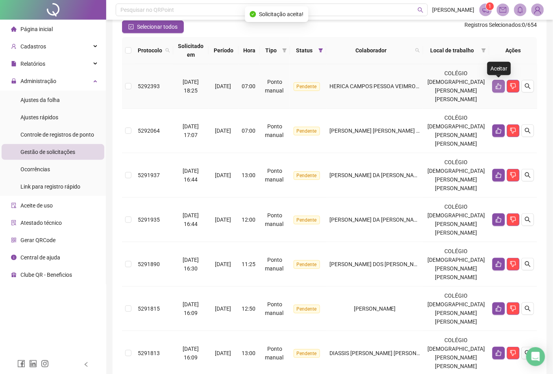
click at [498, 87] on icon "like" at bounding box center [499, 86] width 6 height 6
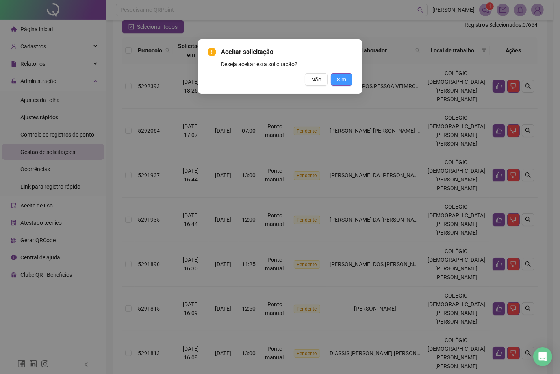
click at [348, 78] on button "Sim" at bounding box center [342, 79] width 22 height 13
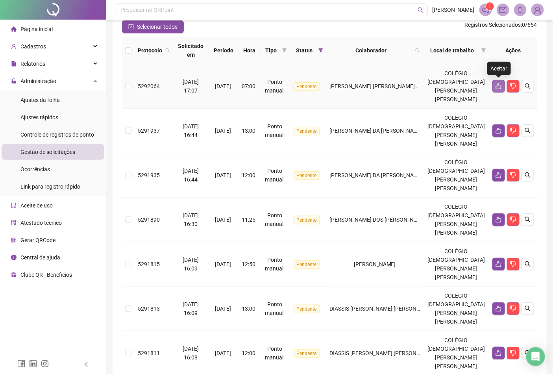
click at [496, 85] on icon "like" at bounding box center [499, 86] width 6 height 6
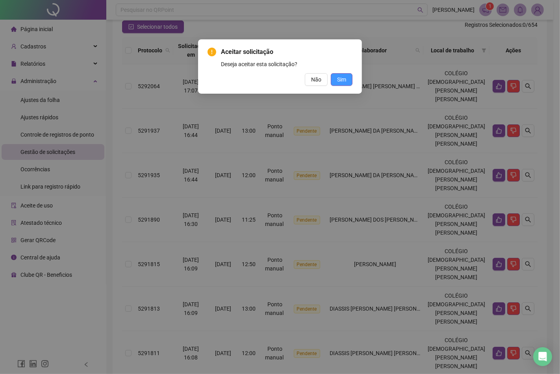
click at [345, 78] on span "Sim" at bounding box center [341, 79] width 9 height 9
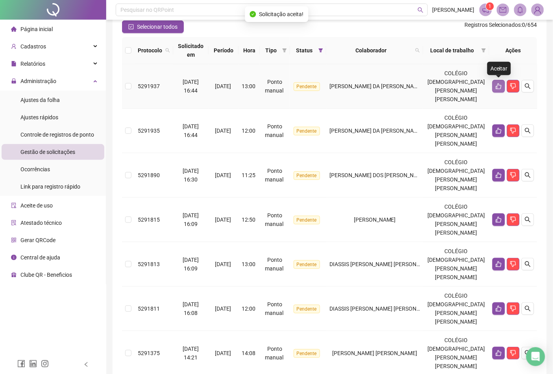
click at [500, 85] on icon "like" at bounding box center [499, 86] width 6 height 6
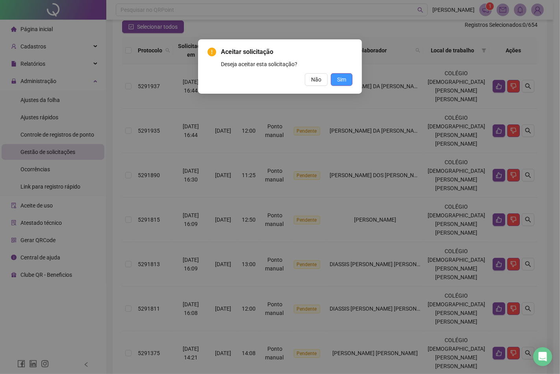
click at [340, 80] on span "Sim" at bounding box center [341, 79] width 9 height 9
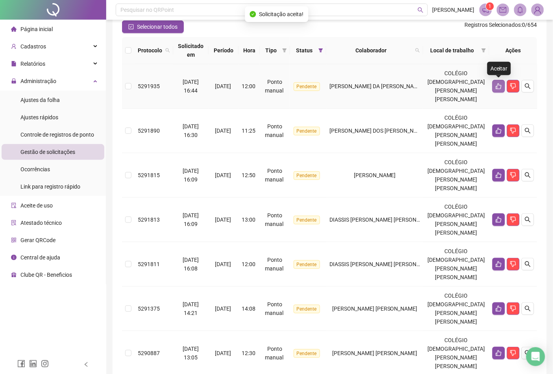
click at [497, 86] on icon "like" at bounding box center [499, 86] width 6 height 6
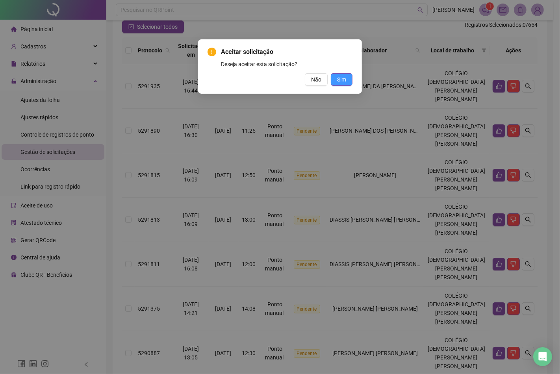
click at [340, 80] on span "Sim" at bounding box center [341, 79] width 9 height 9
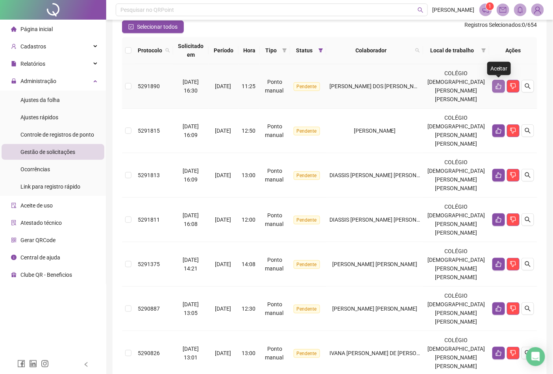
click at [498, 85] on icon "like" at bounding box center [499, 86] width 6 height 6
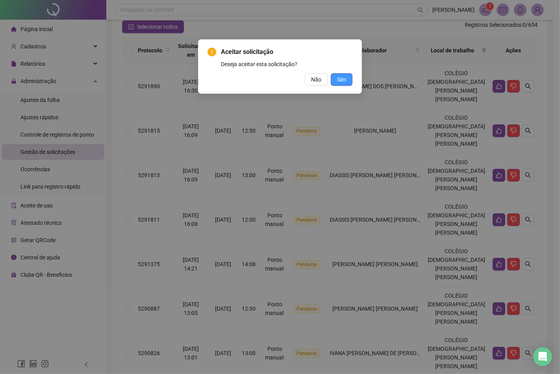
click at [346, 81] on span "Sim" at bounding box center [341, 79] width 9 height 9
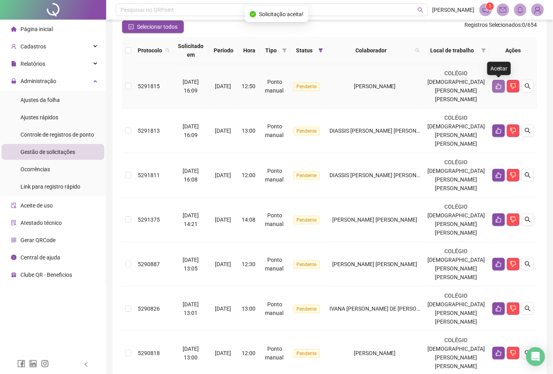
click at [497, 91] on button "button" at bounding box center [498, 86] width 13 height 13
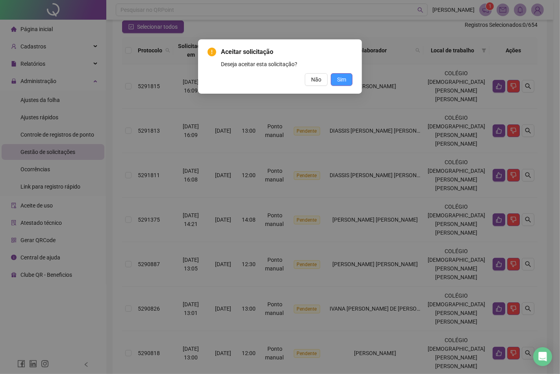
click at [345, 79] on span "Sim" at bounding box center [341, 79] width 9 height 9
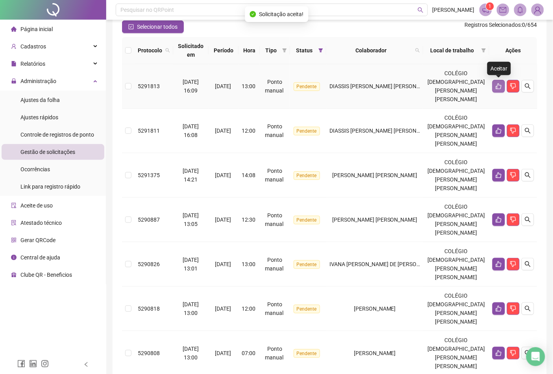
click at [500, 87] on icon "like" at bounding box center [499, 86] width 6 height 6
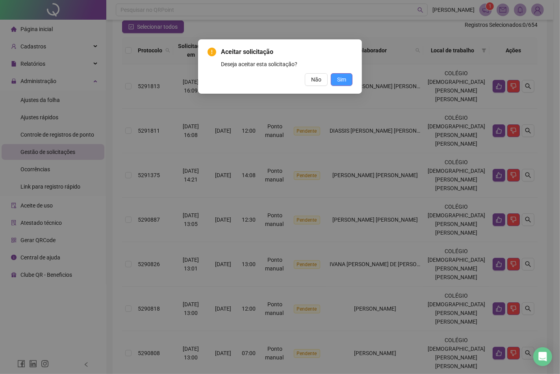
click at [343, 79] on span "Sim" at bounding box center [341, 79] width 9 height 9
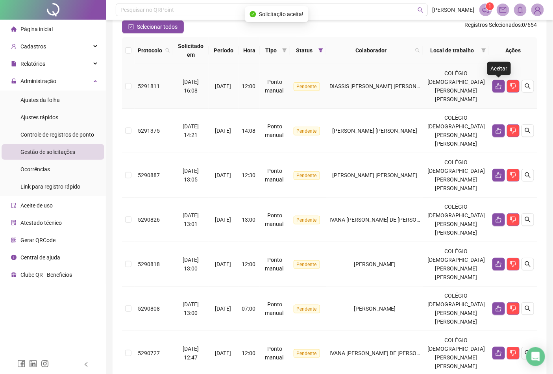
click at [499, 88] on icon "like" at bounding box center [499, 86] width 6 height 6
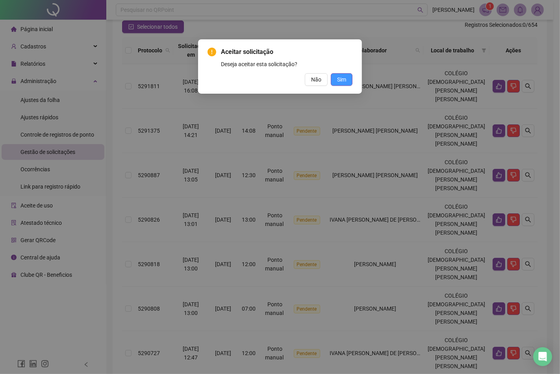
click at [346, 78] on span "Sim" at bounding box center [341, 79] width 9 height 9
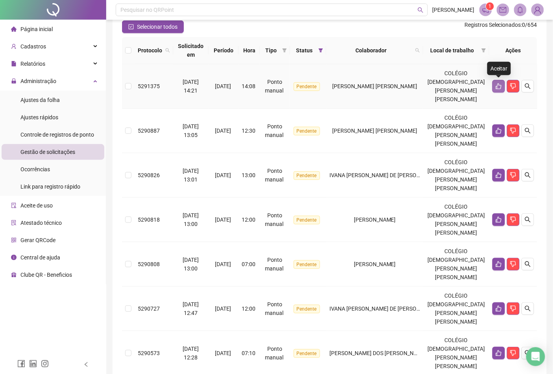
click at [494, 87] on button "button" at bounding box center [498, 86] width 13 height 13
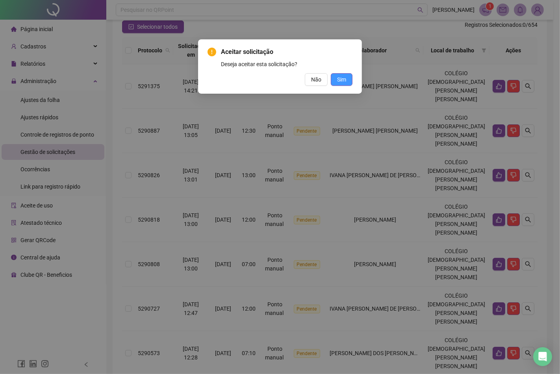
click at [349, 78] on button "Sim" at bounding box center [342, 79] width 22 height 13
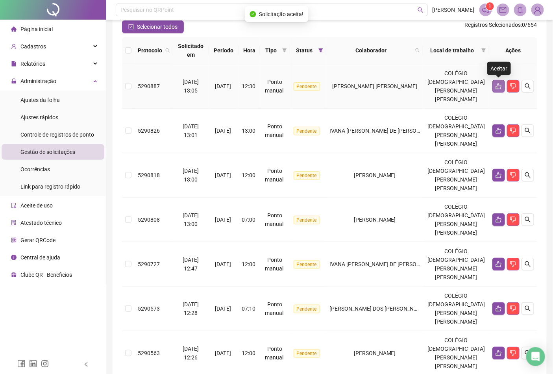
click at [496, 89] on icon "like" at bounding box center [499, 86] width 6 height 6
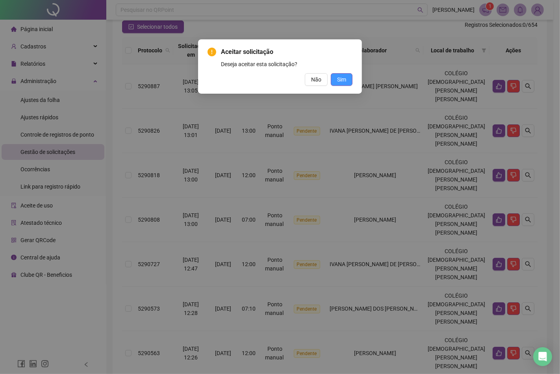
click at [344, 81] on span "Sim" at bounding box center [341, 79] width 9 height 9
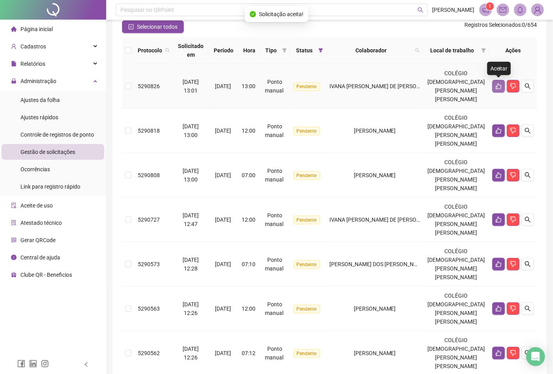
click at [494, 88] on button "button" at bounding box center [498, 86] width 13 height 13
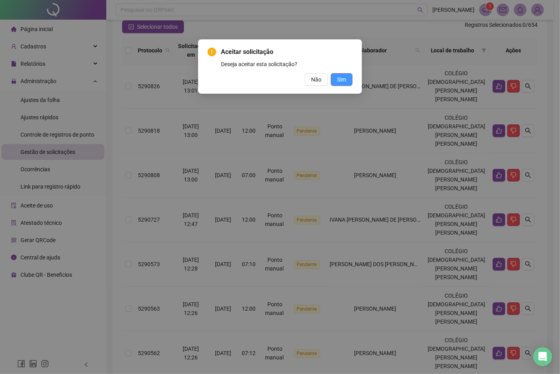
click at [342, 78] on span "Sim" at bounding box center [341, 79] width 9 height 9
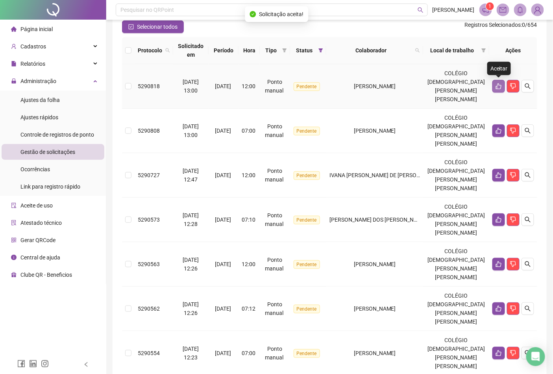
click at [495, 89] on button "button" at bounding box center [498, 86] width 13 height 13
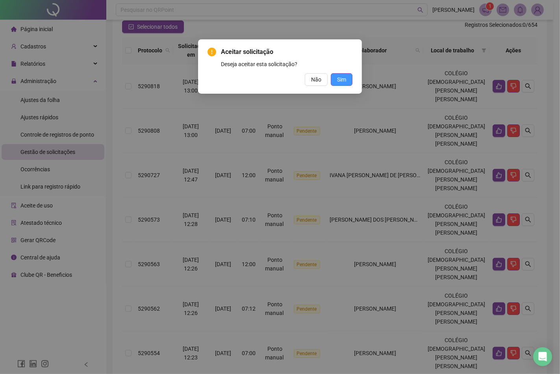
click at [344, 80] on span "Sim" at bounding box center [341, 79] width 9 height 9
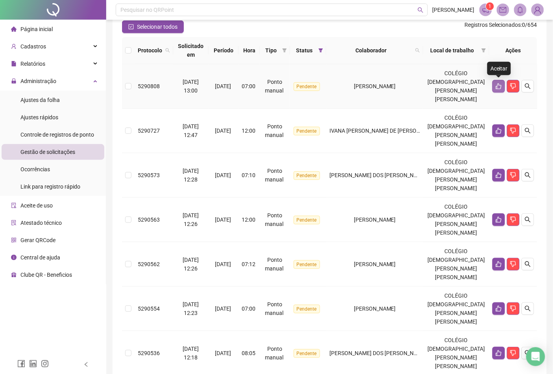
click at [498, 89] on icon "like" at bounding box center [499, 86] width 6 height 6
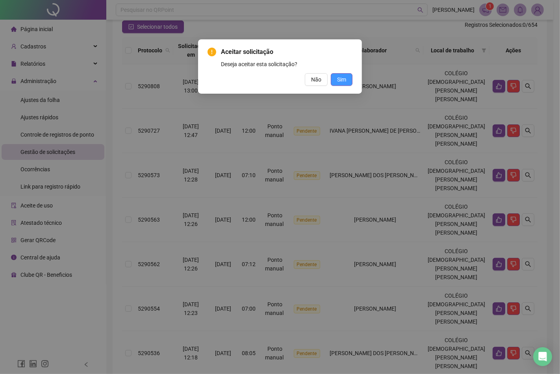
click at [349, 80] on button "Sim" at bounding box center [342, 79] width 22 height 13
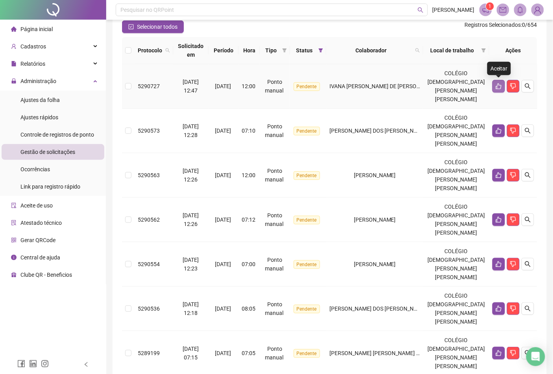
click at [494, 87] on button "button" at bounding box center [498, 86] width 13 height 13
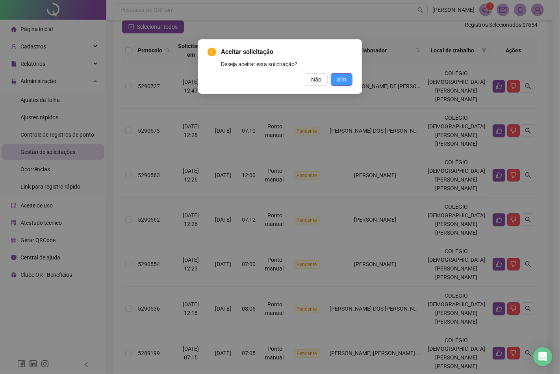
click at [340, 78] on span "Sim" at bounding box center [341, 79] width 9 height 9
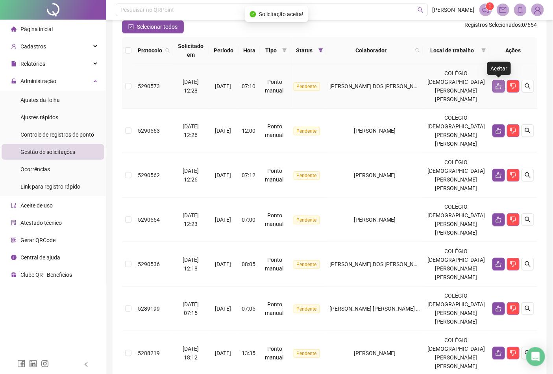
click at [495, 89] on button "button" at bounding box center [498, 86] width 13 height 13
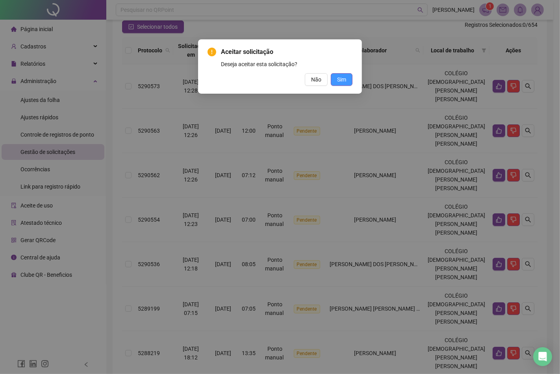
click at [345, 79] on span "Sim" at bounding box center [341, 79] width 9 height 9
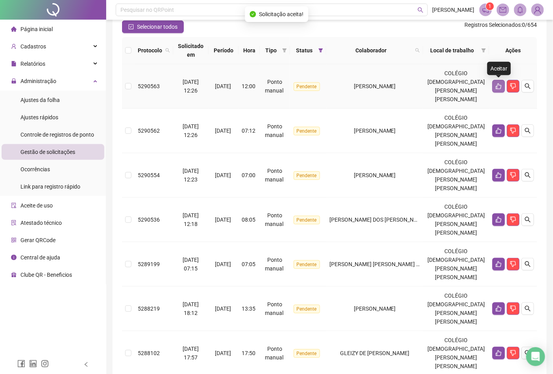
click at [499, 89] on icon "like" at bounding box center [499, 86] width 6 height 6
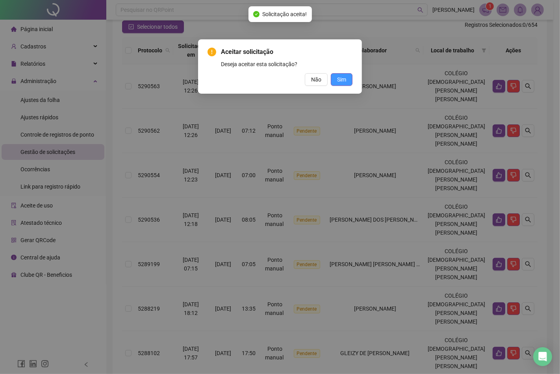
click at [336, 80] on button "Sim" at bounding box center [342, 79] width 22 height 13
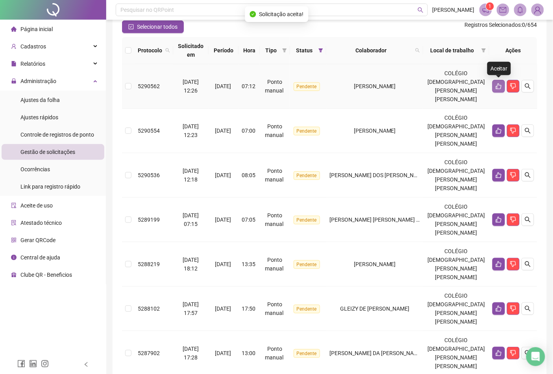
click at [496, 82] on button "button" at bounding box center [498, 86] width 13 height 13
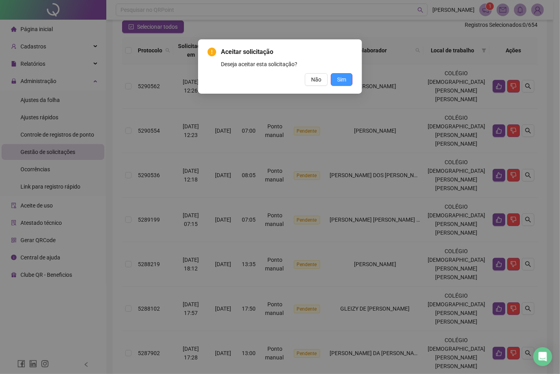
click at [344, 80] on span "Sim" at bounding box center [341, 79] width 9 height 9
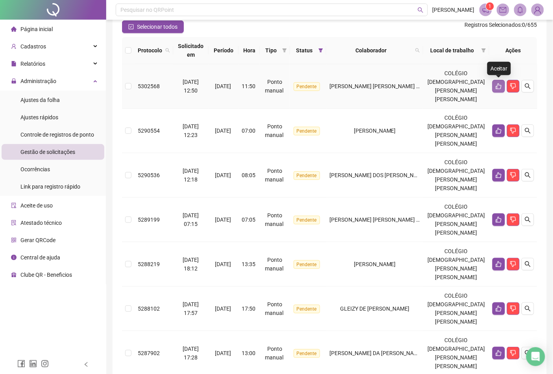
click at [497, 87] on icon "like" at bounding box center [499, 86] width 6 height 6
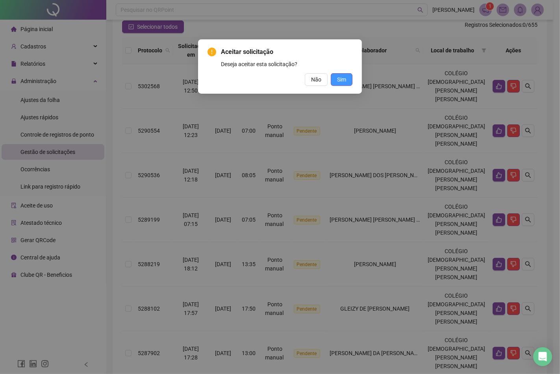
click at [344, 81] on span "Sim" at bounding box center [341, 79] width 9 height 9
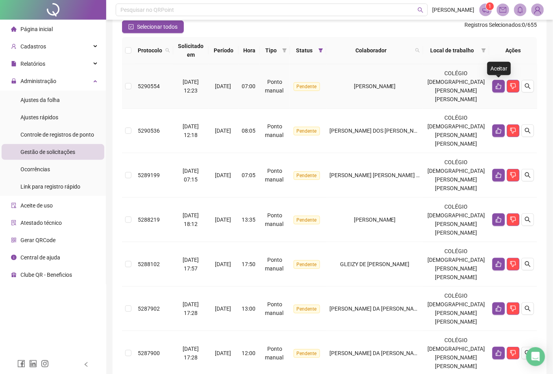
click at [495, 89] on button "button" at bounding box center [498, 86] width 13 height 13
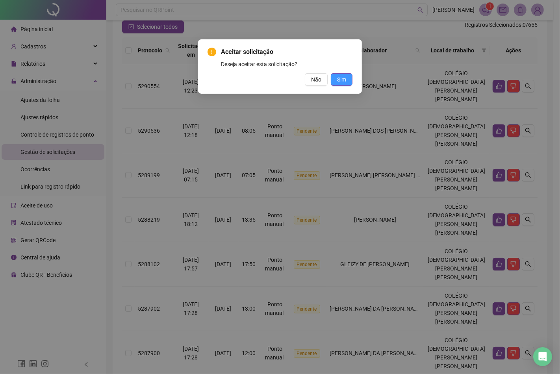
click at [336, 80] on button "Sim" at bounding box center [342, 79] width 22 height 13
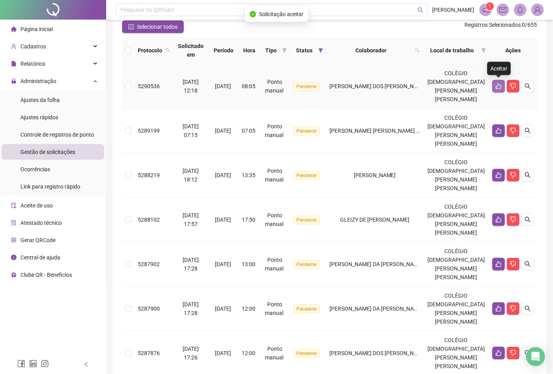
click at [499, 84] on icon "like" at bounding box center [499, 86] width 6 height 6
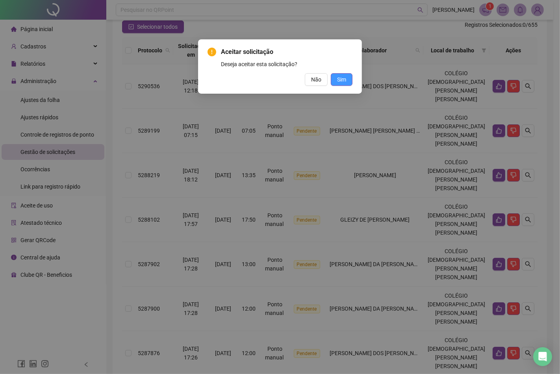
click at [341, 80] on span "Sim" at bounding box center [341, 79] width 9 height 9
click at [343, 77] on span "Sim" at bounding box center [341, 79] width 9 height 9
click at [340, 78] on span "Sim" at bounding box center [341, 79] width 9 height 9
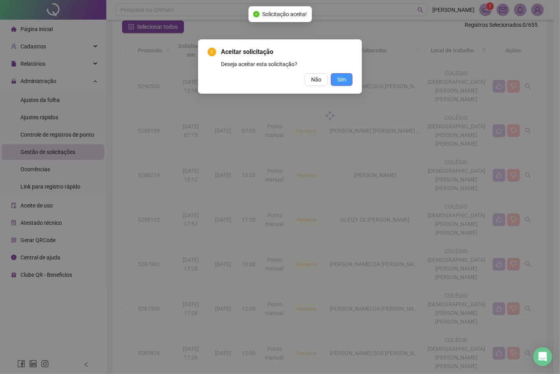
click at [339, 79] on div "Aceitar solicitação Deseja aceitar esta solicitação? Não Sim" at bounding box center [280, 187] width 560 height 374
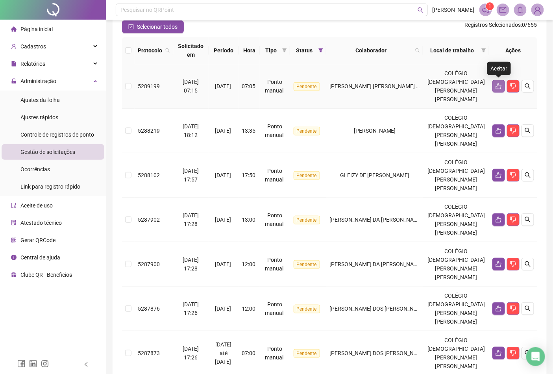
click at [498, 87] on icon "like" at bounding box center [499, 86] width 6 height 6
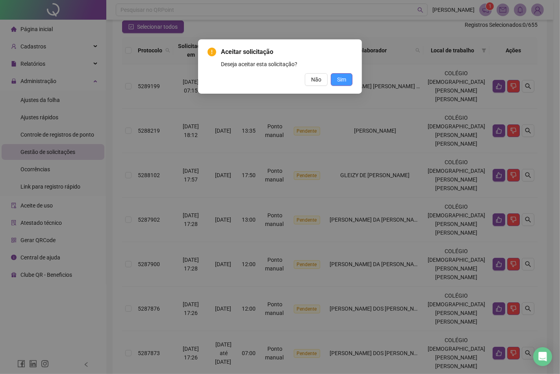
click at [347, 79] on button "Sim" at bounding box center [342, 79] width 22 height 13
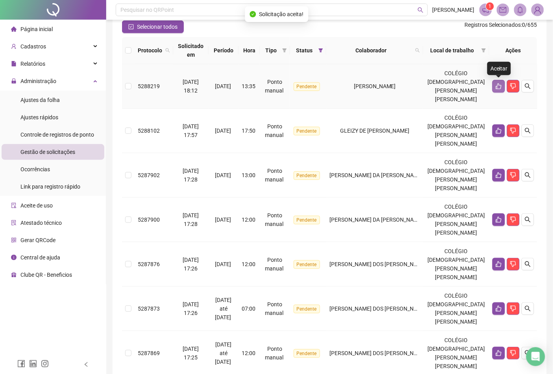
click at [495, 85] on button "button" at bounding box center [498, 86] width 13 height 13
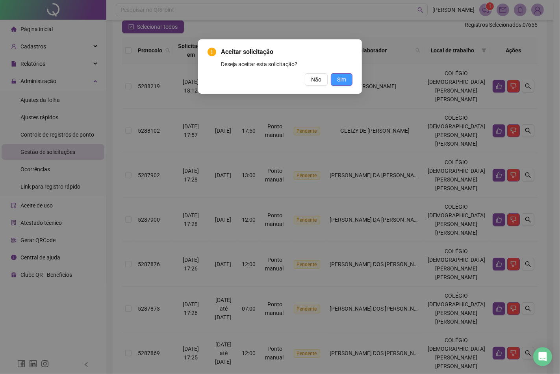
click at [343, 77] on span "Sim" at bounding box center [341, 79] width 9 height 9
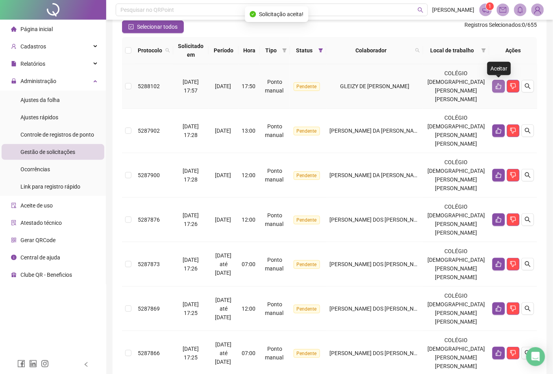
click at [497, 86] on icon "like" at bounding box center [499, 86] width 6 height 6
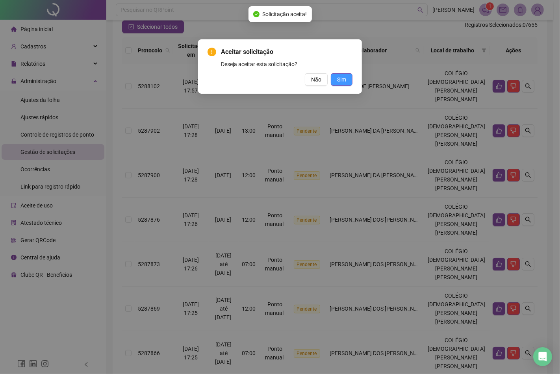
click at [339, 80] on span "Sim" at bounding box center [341, 79] width 9 height 9
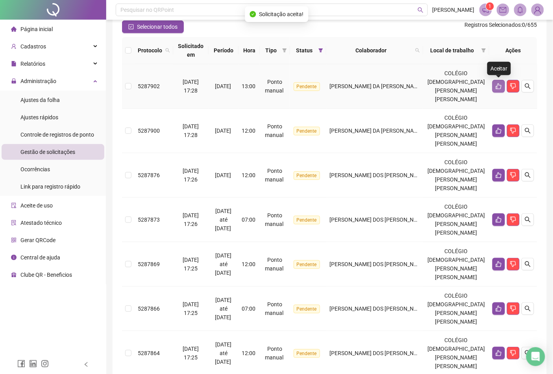
click at [498, 87] on icon "like" at bounding box center [499, 86] width 6 height 6
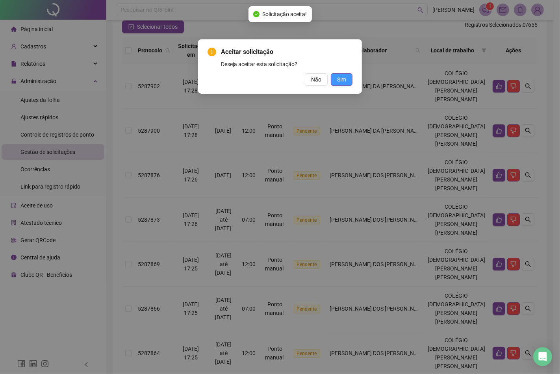
click at [342, 78] on span "Sim" at bounding box center [341, 79] width 9 height 9
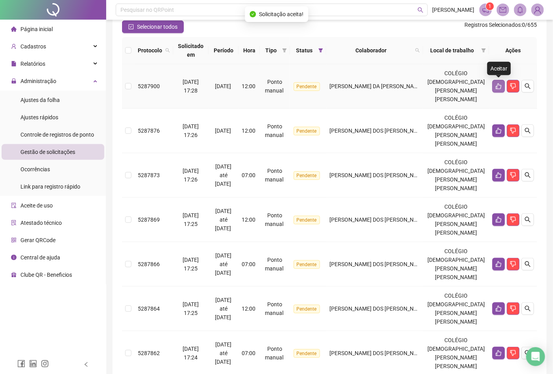
click at [497, 84] on icon "like" at bounding box center [499, 86] width 6 height 6
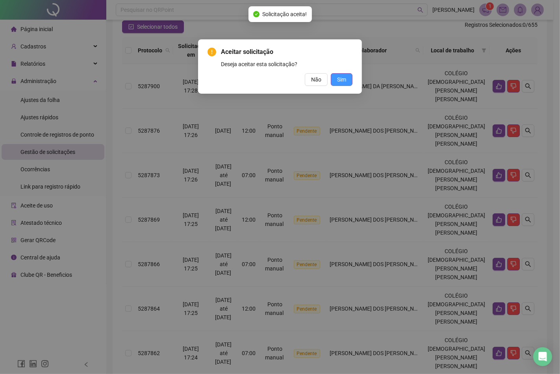
click at [343, 81] on span "Sim" at bounding box center [341, 79] width 9 height 9
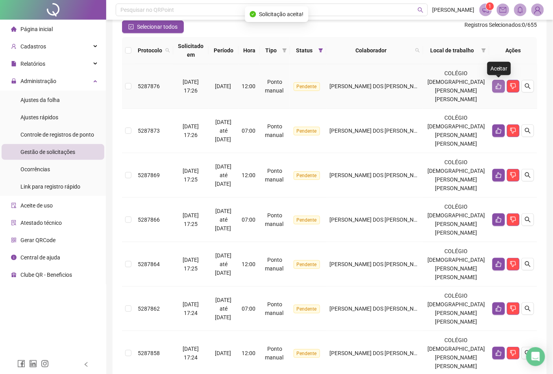
click at [494, 87] on button "button" at bounding box center [498, 86] width 13 height 13
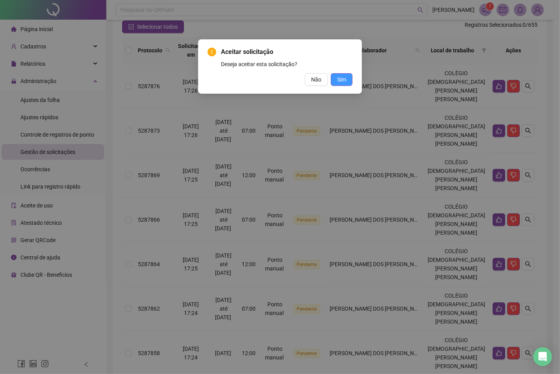
click at [342, 78] on span "Sim" at bounding box center [341, 79] width 9 height 9
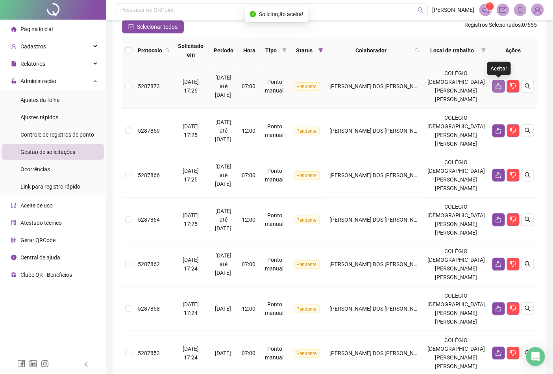
click at [503, 87] on button "button" at bounding box center [498, 86] width 13 height 13
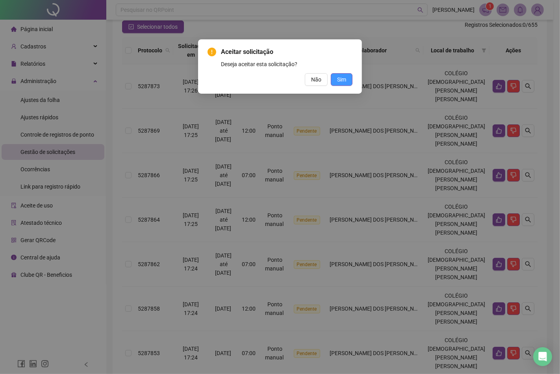
click at [344, 80] on span "Sim" at bounding box center [341, 79] width 9 height 9
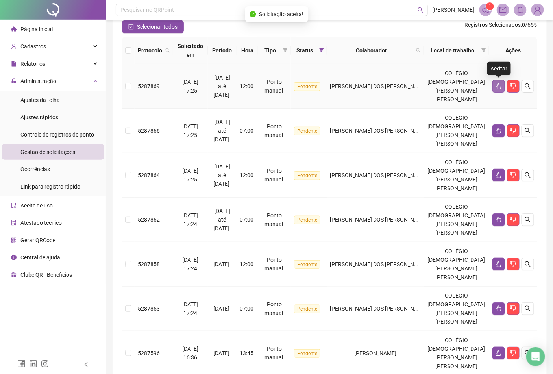
click at [496, 86] on icon "like" at bounding box center [499, 86] width 6 height 6
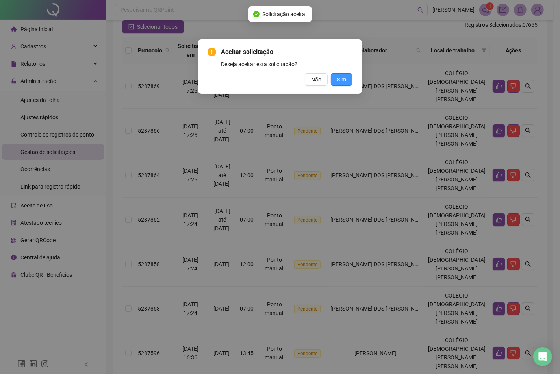
click at [342, 80] on span "Sim" at bounding box center [341, 79] width 9 height 9
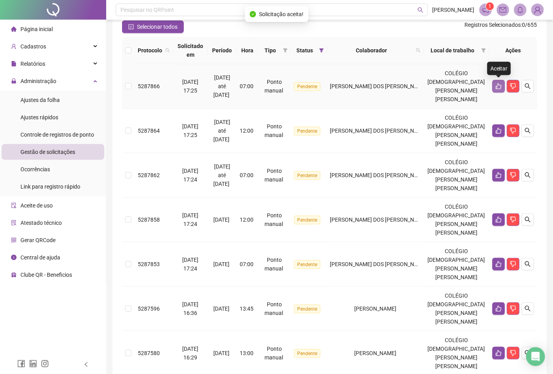
click at [499, 87] on icon "like" at bounding box center [499, 86] width 6 height 6
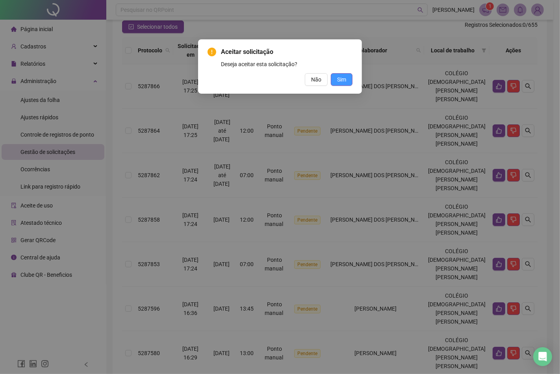
click at [345, 80] on span "Sim" at bounding box center [341, 79] width 9 height 9
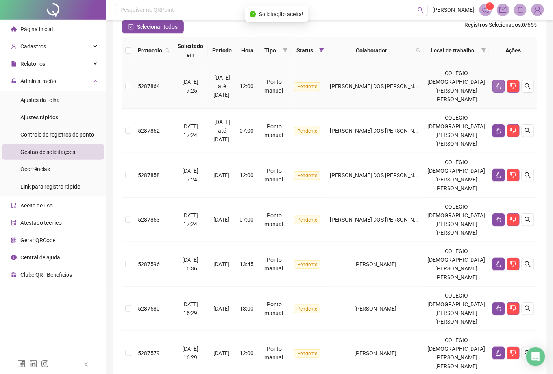
click at [494, 87] on button "button" at bounding box center [498, 86] width 13 height 13
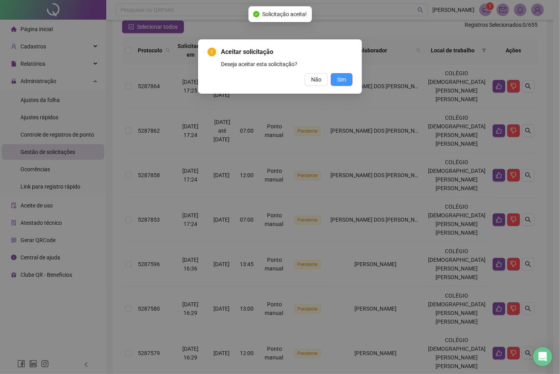
click at [340, 81] on span "Sim" at bounding box center [341, 79] width 9 height 9
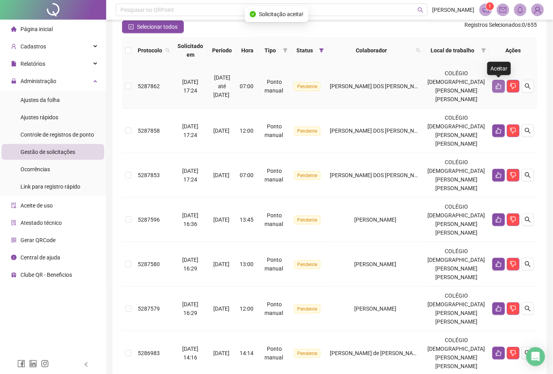
click at [497, 88] on icon "like" at bounding box center [499, 86] width 6 height 6
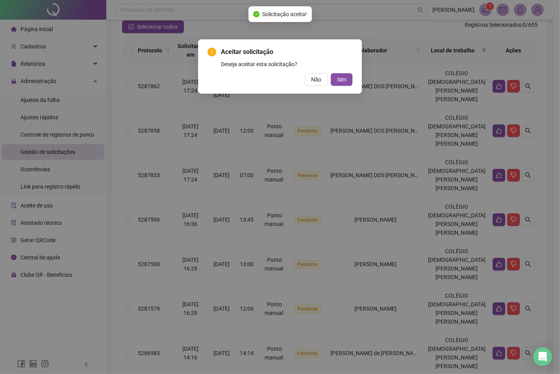
drag, startPoint x: 340, startPoint y: 76, endPoint x: 357, endPoint y: 76, distance: 16.5
click at [341, 76] on span "Sim" at bounding box center [341, 79] width 9 height 9
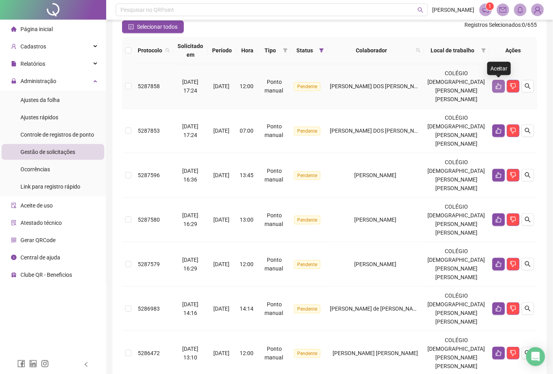
click at [498, 85] on icon "like" at bounding box center [499, 86] width 6 height 6
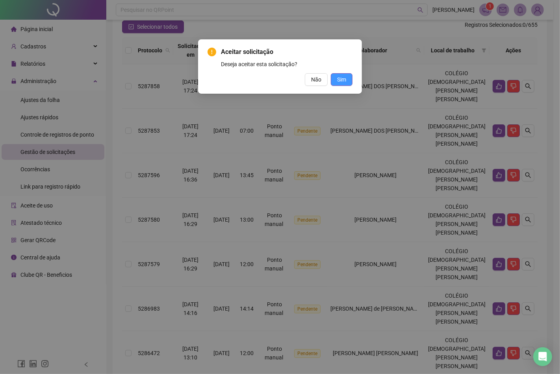
click at [345, 79] on span "Sim" at bounding box center [341, 79] width 9 height 9
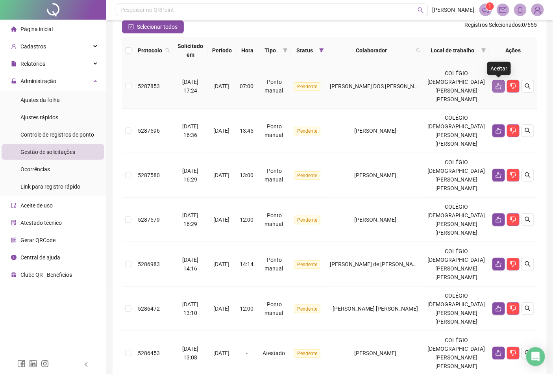
click at [496, 83] on icon "like" at bounding box center [499, 86] width 6 height 6
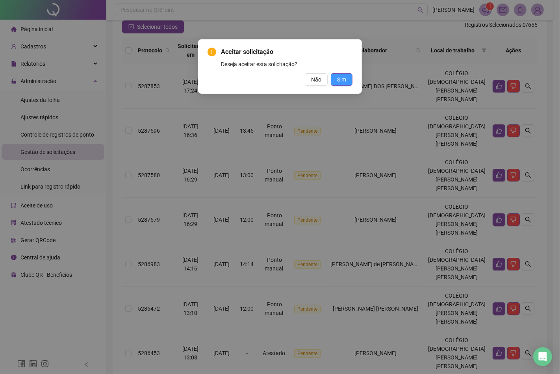
drag, startPoint x: 339, startPoint y: 76, endPoint x: 349, endPoint y: 79, distance: 10.5
click at [339, 77] on span "Sim" at bounding box center [341, 79] width 9 height 9
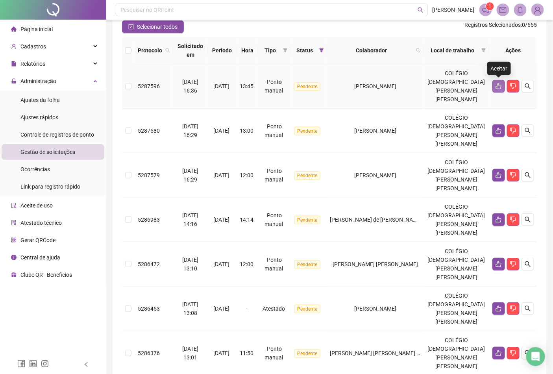
click at [494, 86] on button "button" at bounding box center [498, 86] width 13 height 13
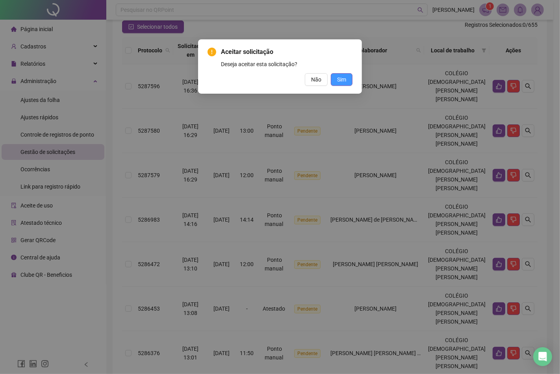
click at [337, 79] on span "Sim" at bounding box center [341, 79] width 9 height 9
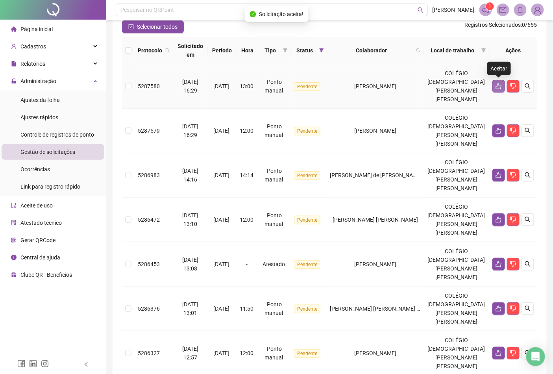
click at [494, 84] on button "button" at bounding box center [498, 86] width 13 height 13
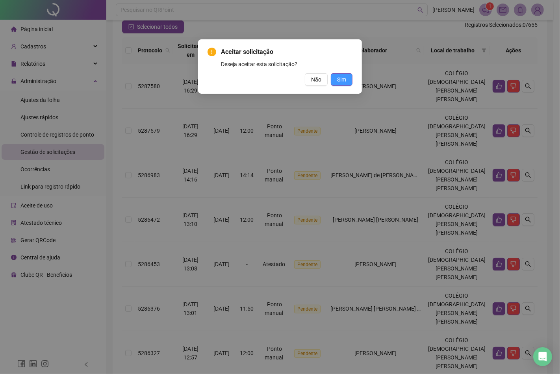
click at [339, 80] on span "Sim" at bounding box center [341, 79] width 9 height 9
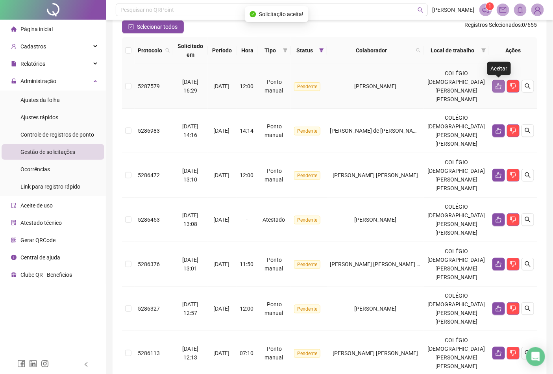
click at [494, 87] on button "button" at bounding box center [498, 86] width 13 height 13
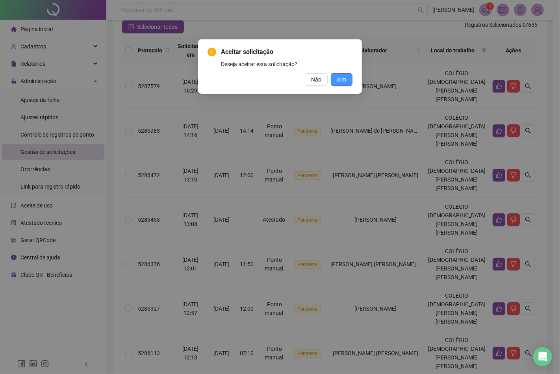
click at [344, 81] on span "Sim" at bounding box center [341, 79] width 9 height 9
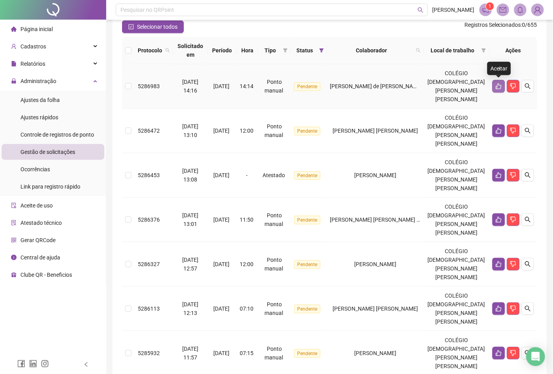
click at [496, 83] on icon "like" at bounding box center [499, 86] width 6 height 6
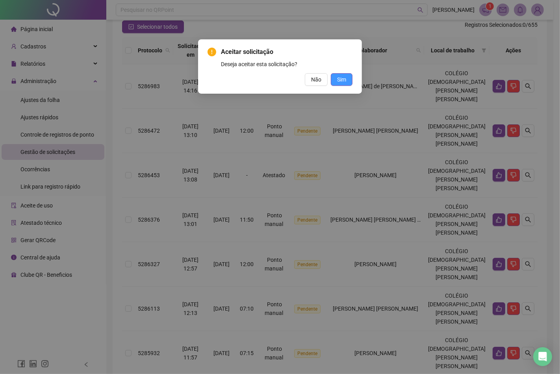
click at [343, 79] on span "Sim" at bounding box center [341, 79] width 9 height 9
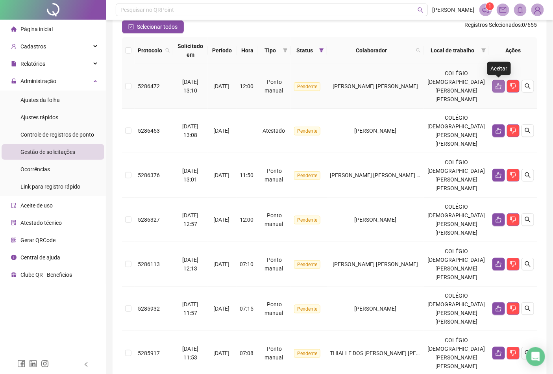
click at [496, 88] on icon "like" at bounding box center [499, 86] width 6 height 6
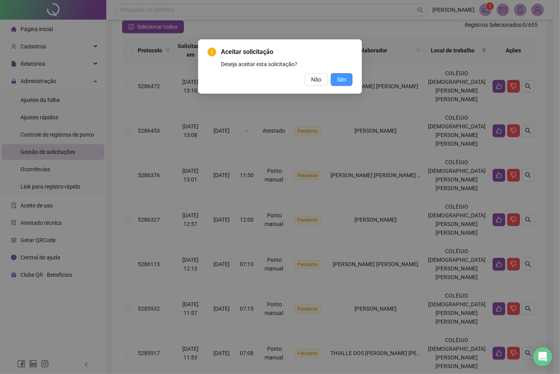
click at [345, 81] on span "Sim" at bounding box center [341, 79] width 9 height 9
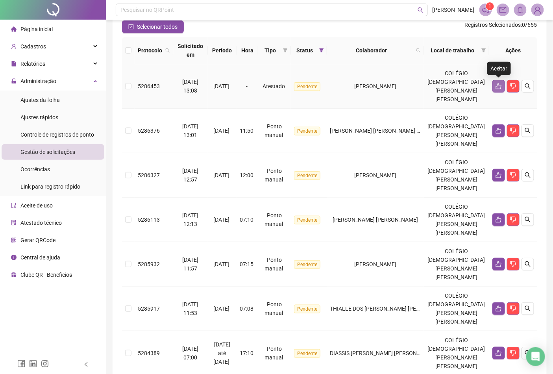
click at [496, 89] on icon "like" at bounding box center [499, 86] width 6 height 6
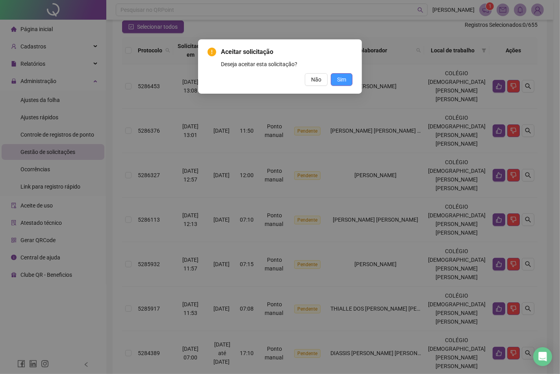
click at [345, 78] on span "Sim" at bounding box center [341, 79] width 9 height 9
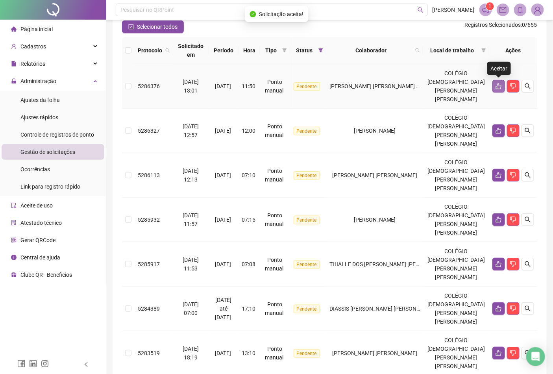
click at [496, 88] on icon "like" at bounding box center [499, 86] width 6 height 6
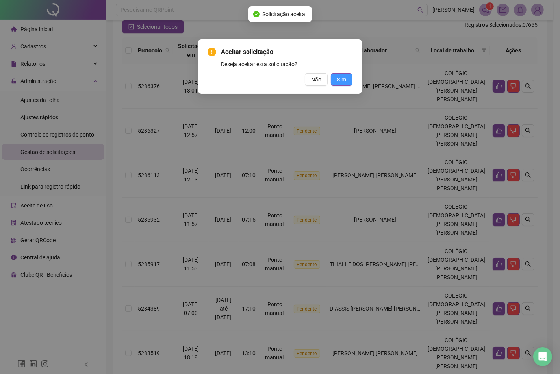
click at [340, 79] on span "Sim" at bounding box center [341, 79] width 9 height 9
